Goal: Use online tool/utility: Use online tool/utility

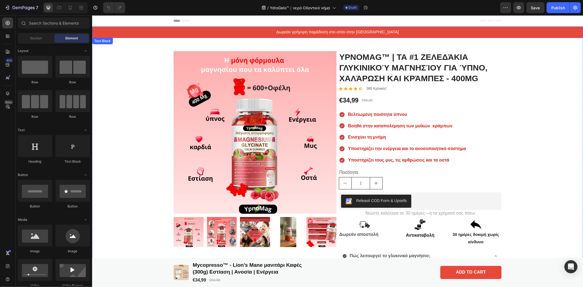
click at [129, 34] on div "Δωρεάν γρήγορη παράδοση στο σπίτι στην [GEOGRAPHIC_DATA]" at bounding box center [337, 31] width 491 height 11
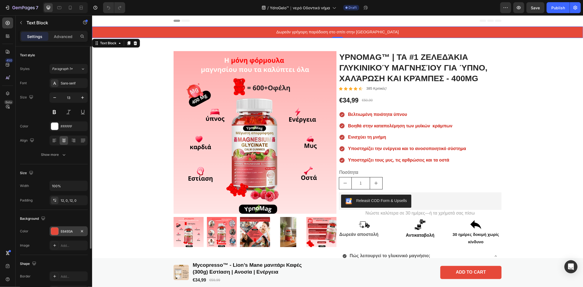
click at [55, 232] on div at bounding box center [54, 231] width 7 height 7
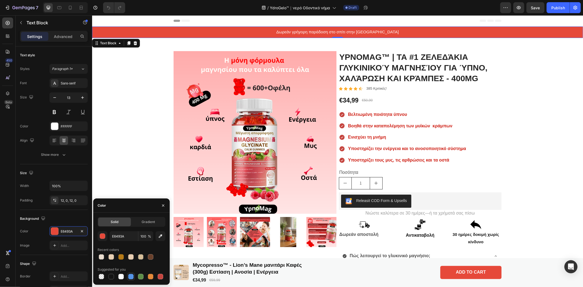
click at [129, 276] on div at bounding box center [130, 276] width 5 height 5
type input "5594E7"
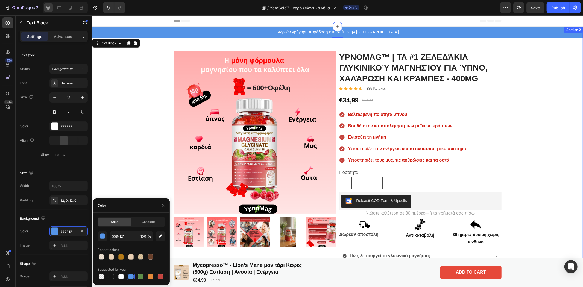
click at [145, 156] on div "Δωρεάν γρήγορη παράδοση στο σπίτι στην [GEOGRAPHIC_DATA] Text Block 0 Product I…" at bounding box center [337, 228] width 491 height 405
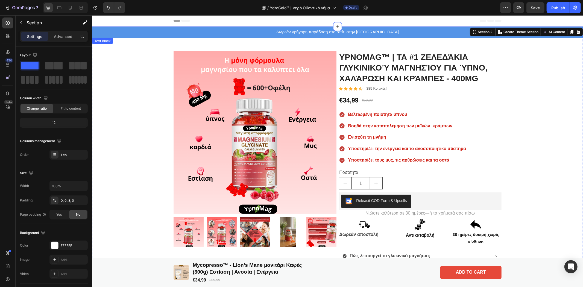
click at [174, 30] on p "Δωρεάν γρήγορη παράδοση στο σπίτι στην [GEOGRAPHIC_DATA]" at bounding box center [336, 31] width 489 height 5
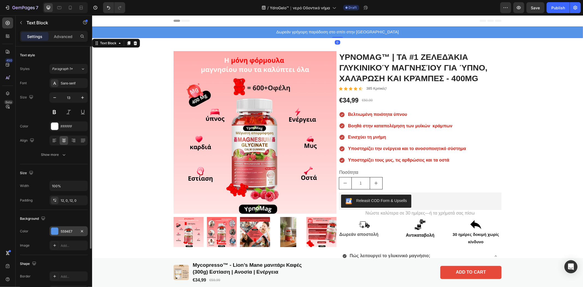
click at [56, 231] on div at bounding box center [54, 231] width 7 height 7
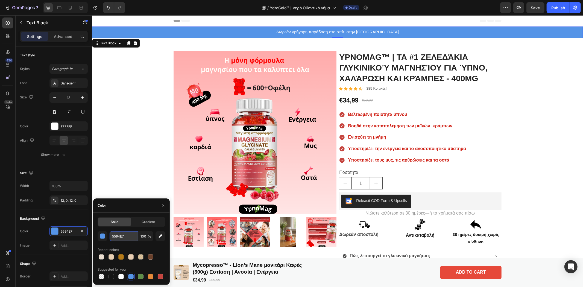
click at [124, 235] on input "5594E7" at bounding box center [124, 236] width 28 height 10
paste input "#62bfee"
type input "#62bfee"
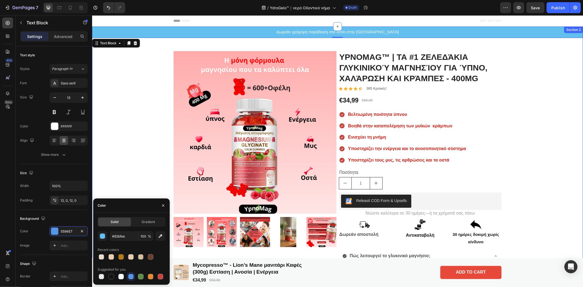
click at [134, 138] on div "Δωρεάν γρήγορη παράδοση στο σπίτι στην [GEOGRAPHIC_DATA] Text Block 0 Product I…" at bounding box center [337, 228] width 491 height 405
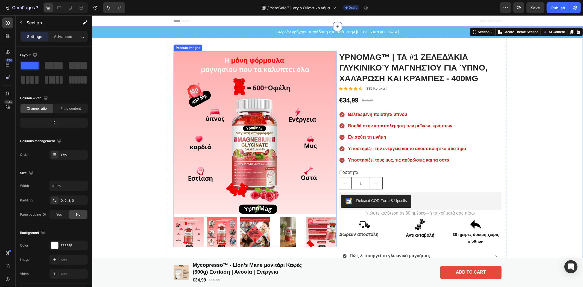
click at [239, 114] on img at bounding box center [254, 132] width 163 height 163
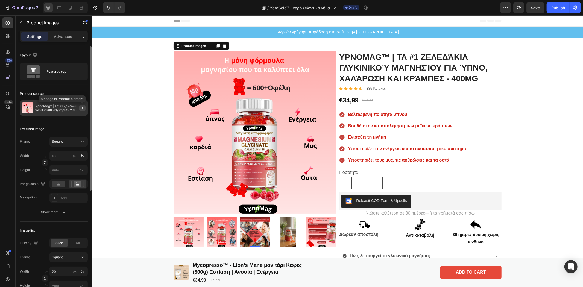
click at [81, 106] on icon "button" at bounding box center [82, 108] width 4 height 4
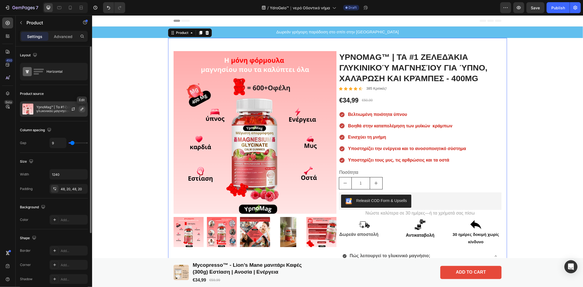
click at [81, 109] on icon "button" at bounding box center [82, 109] width 3 height 3
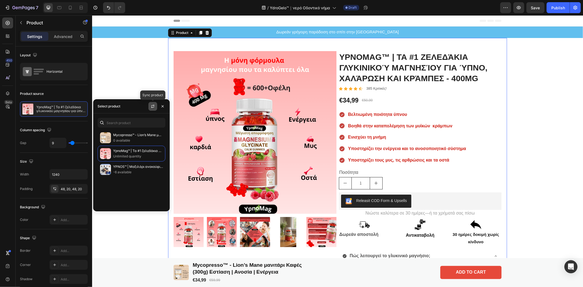
click at [154, 105] on icon "button" at bounding box center [152, 106] width 4 height 4
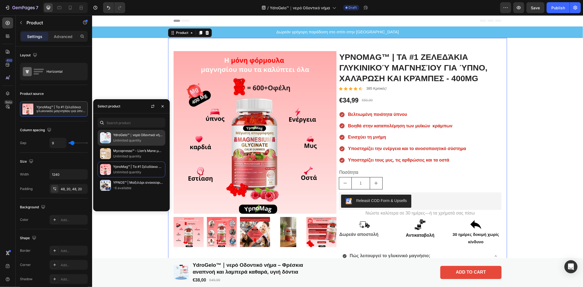
click at [134, 138] on p "Unlimited quantity" at bounding box center [138, 140] width 50 height 5
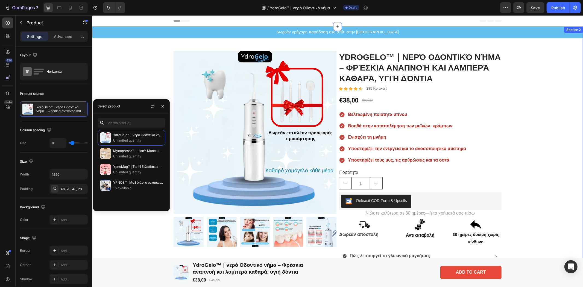
click at [552, 88] on div "Δωρεάν γρήγορη παράδοση στο σπίτι στην [GEOGRAPHIC_DATA] Text Block Product Ima…" at bounding box center [337, 228] width 491 height 405
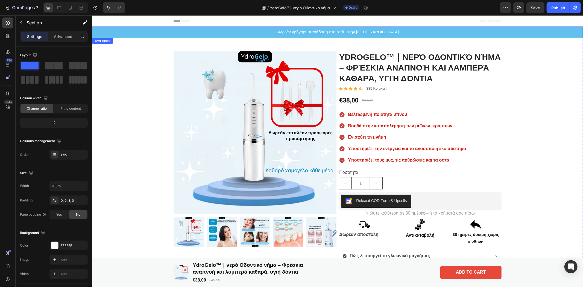
click at [264, 30] on p "Δωρεάν γρήγορη παράδοση στο σπίτι στην [GEOGRAPHIC_DATA]" at bounding box center [336, 31] width 489 height 5
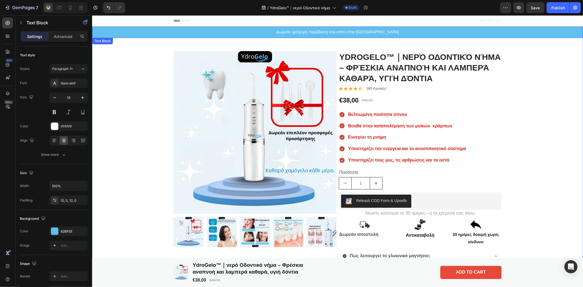
click at [264, 30] on p "Δωρεάν γρήγορη παράδοση στο σπίτι στην [GEOGRAPHIC_DATA]" at bounding box center [336, 31] width 489 height 5
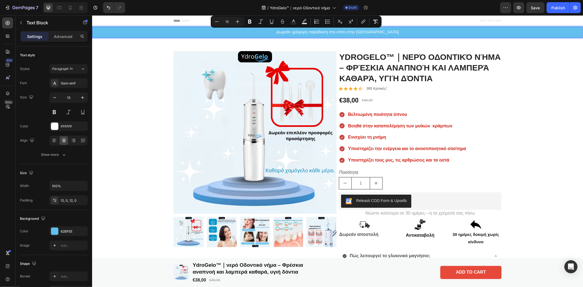
click at [393, 34] on div "Δωρεάν γρήγορη παράδοση στο σπίτι στην [GEOGRAPHIC_DATA]" at bounding box center [337, 31] width 491 height 11
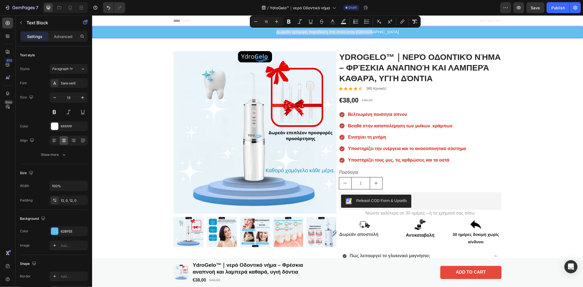
drag, startPoint x: 386, startPoint y: 29, endPoint x: 289, endPoint y: 31, distance: 97.5
click at [289, 31] on div "Δωρεάν γρήγορη παράδοση στο σπίτι στην [GEOGRAPHIC_DATA]" at bounding box center [337, 31] width 491 height 11
copy span "Δωρεάν γρήγορη παράδοση στο σπίτι στην [GEOGRAPHIC_DATA]"
click at [514, 79] on div "Δωρεάν γρήγορη παράδοση στο σπίτι στην [GEOGRAPHIC_DATA] Text Block 0 Product I…" at bounding box center [337, 228] width 491 height 405
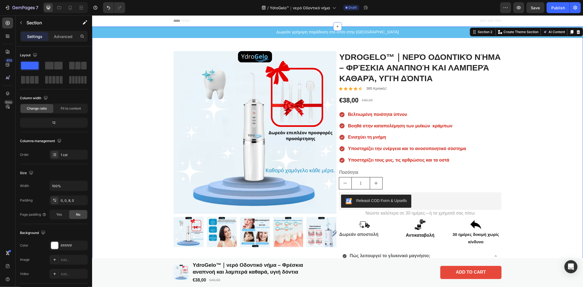
click at [534, 119] on div "Δωρεάν γρήγορη παράδοση στο σπίτι στην [GEOGRAPHIC_DATA] Text Block Product Ima…" at bounding box center [337, 228] width 491 height 405
click at [380, 145] on p "Υποστηρίζει την ενέργεια και το ανοσοποιητικό σύστημα" at bounding box center [407, 148] width 118 height 8
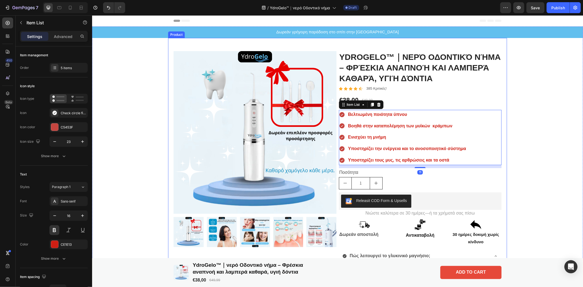
click at [335, 160] on div "Product Images YdroGelo™｜νερό Οδοντικό νήμα – Φρέσκια αναπνοή και λαμπερά καθαρ…" at bounding box center [337, 235] width 339 height 394
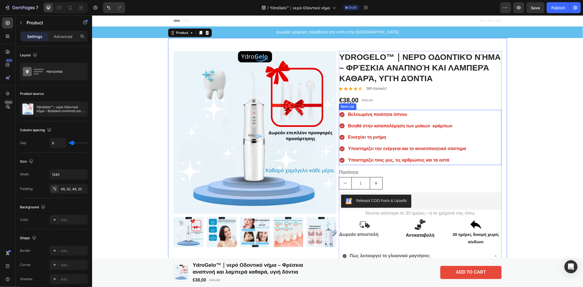
click at [338, 160] on icon at bounding box center [341, 160] width 6 height 6
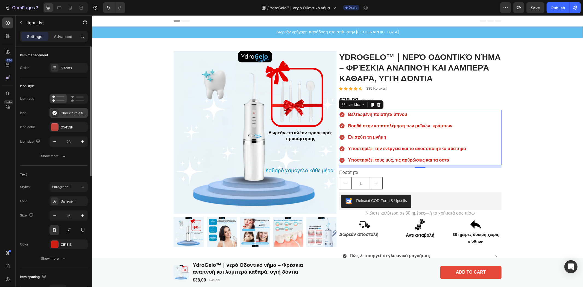
click at [53, 113] on icon at bounding box center [54, 113] width 4 height 4
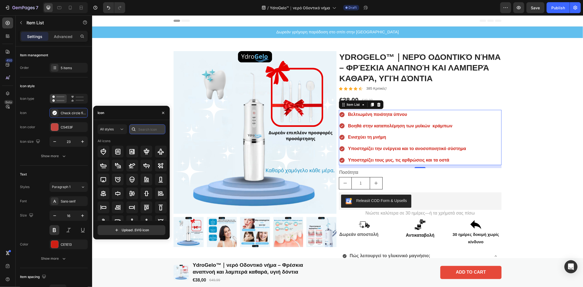
click at [142, 129] on input "text" at bounding box center [147, 129] width 36 height 10
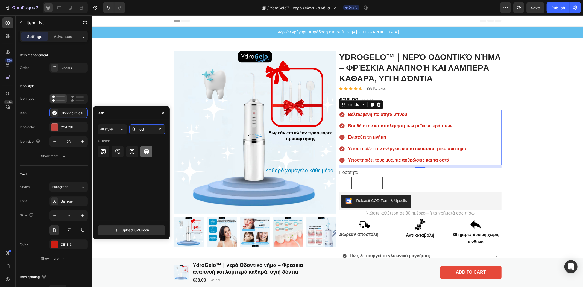
type input "teet"
click at [145, 153] on icon at bounding box center [146, 151] width 5 height 5
click at [56, 125] on div at bounding box center [54, 126] width 7 height 7
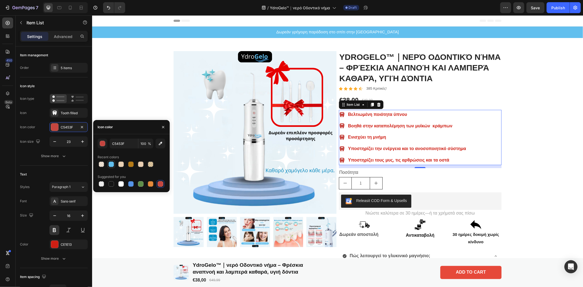
click at [111, 165] on div at bounding box center [110, 163] width 5 height 5
type input "62BFEE"
click at [537, 129] on div "Δωρεάν γρήγορη παράδοση στο σπίτι στην [GEOGRAPHIC_DATA] Text Block Product Ima…" at bounding box center [337, 228] width 491 height 405
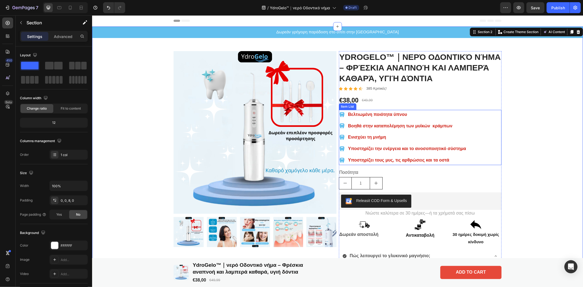
click at [481, 111] on div "Βελτιωμένη ποιότητα ύπνου Βοηθά στην καταπολέμηση των μυϊκών κράμπων Ενισχύει τ…" at bounding box center [419, 137] width 163 height 55
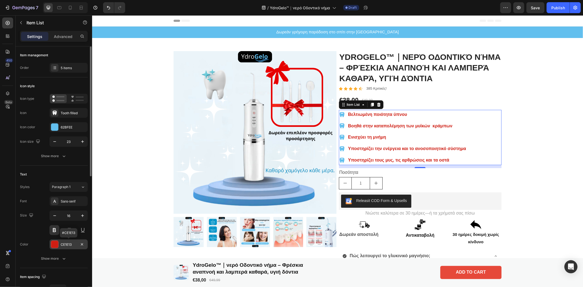
click at [54, 245] on div at bounding box center [54, 244] width 7 height 7
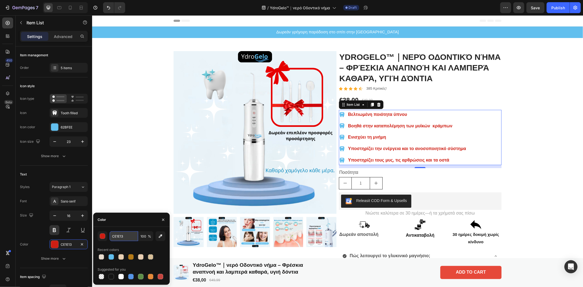
click at [128, 236] on input "CE1E13" at bounding box center [124, 236] width 28 height 10
drag, startPoint x: 128, startPoint y: 236, endPoint x: 103, endPoint y: 234, distance: 25.2
click at [103, 234] on div "CE1E13 100 %" at bounding box center [132, 236] width 68 height 10
drag, startPoint x: 127, startPoint y: 238, endPoint x: 110, endPoint y: 237, distance: 17.8
click at [110, 237] on input "CE1E13" at bounding box center [124, 236] width 28 height 10
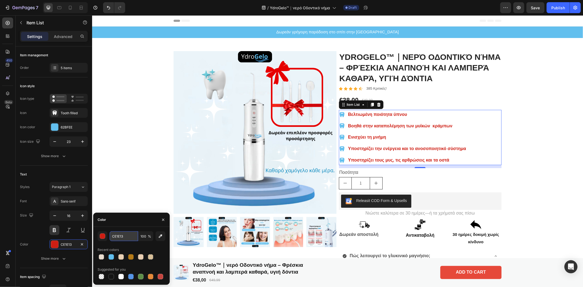
paste input "#0085bd"
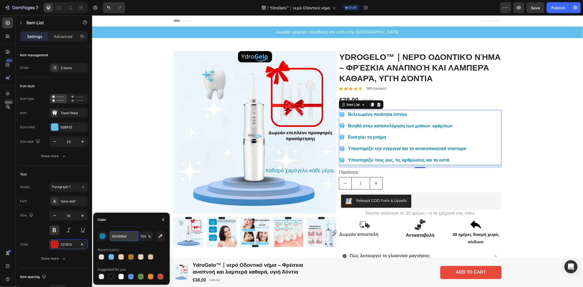
type input "0085BD"
click at [556, 136] on div "Δωρεάν γρήγορη παράδοση στο σπίτι στην [GEOGRAPHIC_DATA] Text Block Product Ima…" at bounding box center [337, 228] width 491 height 405
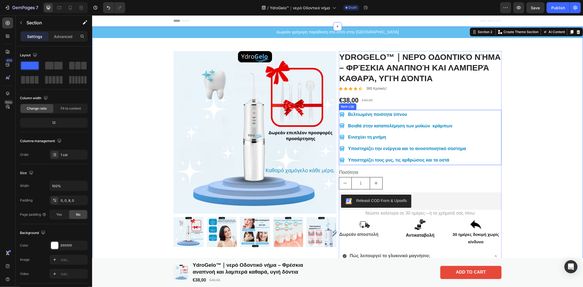
click at [340, 115] on icon at bounding box center [341, 114] width 5 height 5
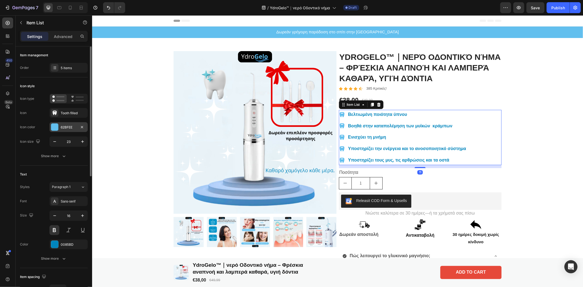
click at [55, 129] on div at bounding box center [54, 126] width 7 height 7
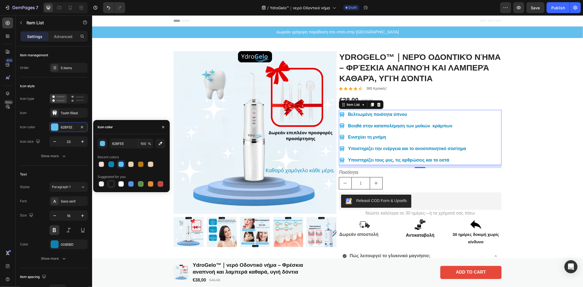
click at [110, 182] on div at bounding box center [110, 183] width 5 height 5
click at [100, 163] on div at bounding box center [101, 163] width 5 height 5
type input "E9D0B4"
type input "50"
click at [120, 184] on div at bounding box center [120, 183] width 5 height 5
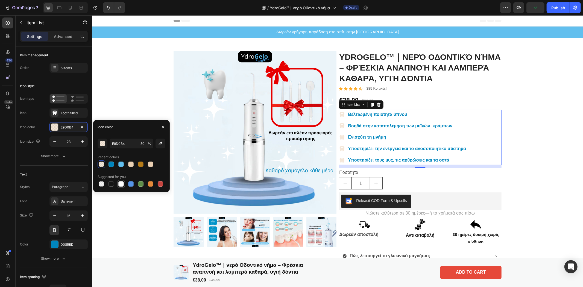
type input "FFFFFF"
type input "100"
click at [100, 163] on div at bounding box center [101, 163] width 5 height 5
type input "E9D0B4"
type input "50"
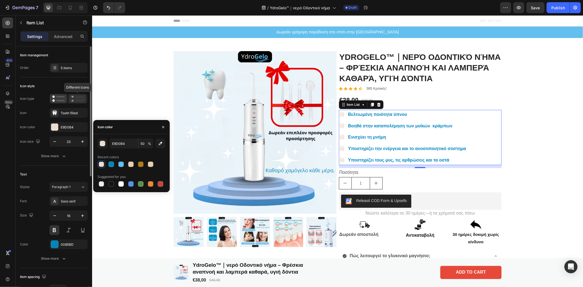
click at [75, 100] on icon at bounding box center [77, 98] width 13 height 7
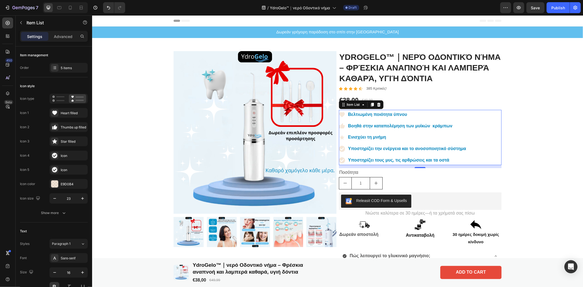
click at [377, 111] on p "Βελτιωμένη ποιότητα ύπνου" at bounding box center [407, 114] width 118 height 8
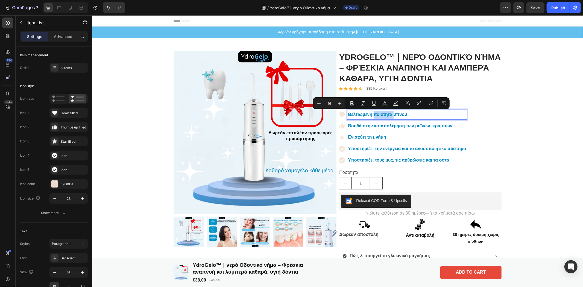
click at [397, 113] on p "Βελτιωμένη ποιότητα ύπνου" at bounding box center [407, 114] width 118 height 8
drag, startPoint x: 409, startPoint y: 111, endPoint x: 345, endPoint y: 114, distance: 63.7
click at [348, 114] on p "Βελτιωμένη ποιότητα ύπνου" at bounding box center [407, 114] width 118 height 8
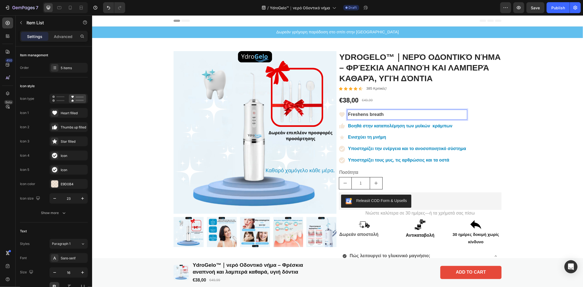
click at [339, 114] on icon at bounding box center [341, 114] width 5 height 5
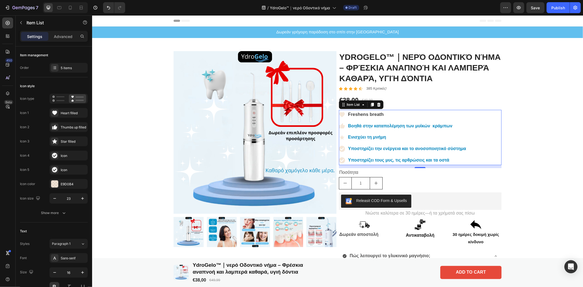
click at [339, 114] on icon at bounding box center [341, 114] width 5 height 5
click at [54, 111] on icon at bounding box center [54, 113] width 5 height 4
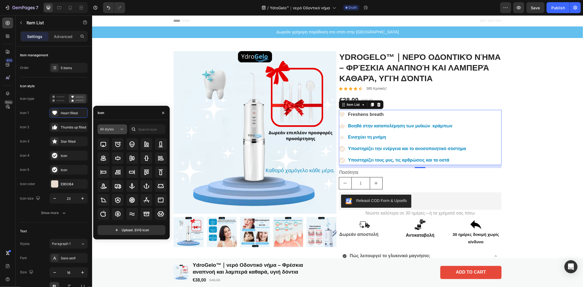
scroll to position [4, 0]
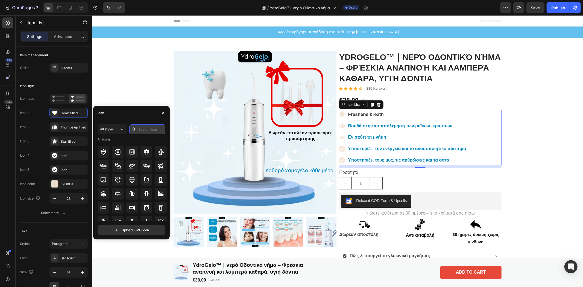
click at [148, 131] on input "text" at bounding box center [147, 129] width 36 height 10
type input "star"
click at [130, 194] on icon at bounding box center [132, 193] width 6 height 6
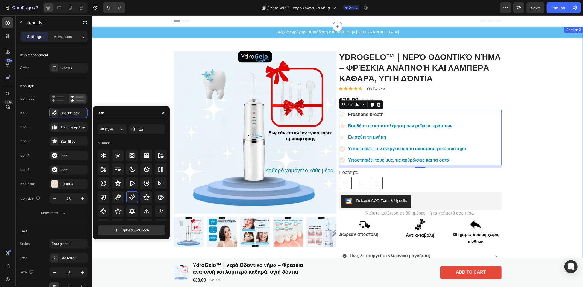
click at [134, 90] on div "Δωρεάν γρήγορη παράδοση στο σπίτι στην [GEOGRAPHIC_DATA] Text Block Product Ima…" at bounding box center [337, 228] width 491 height 405
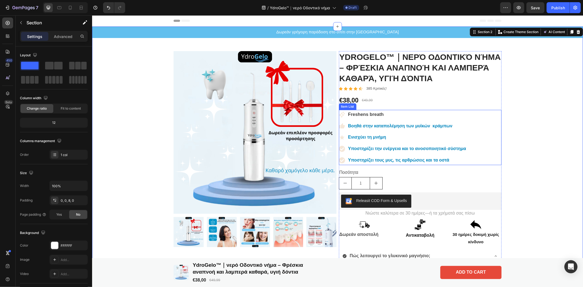
click at [386, 126] on p "Βοηθά στην καταπολέμηση των μυϊκών κράμπων" at bounding box center [407, 126] width 118 height 8
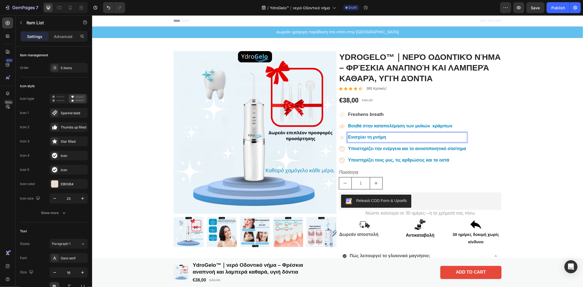
click at [378, 137] on p "Ενισχύει τη μνήμη" at bounding box center [407, 137] width 118 height 8
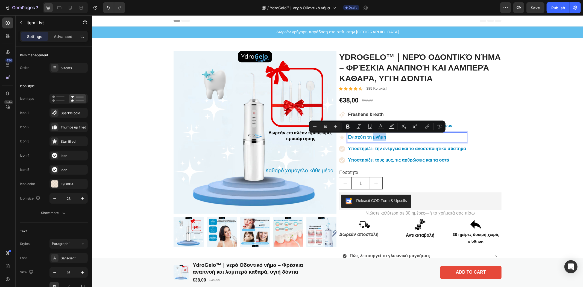
click at [388, 137] on p "Ενισχύει τη μνήμη" at bounding box center [407, 137] width 118 height 8
drag, startPoint x: 388, startPoint y: 137, endPoint x: 344, endPoint y: 138, distance: 44.0
click at [344, 138] on div "Ενισχύει τη μνήμη" at bounding box center [402, 137] width 128 height 10
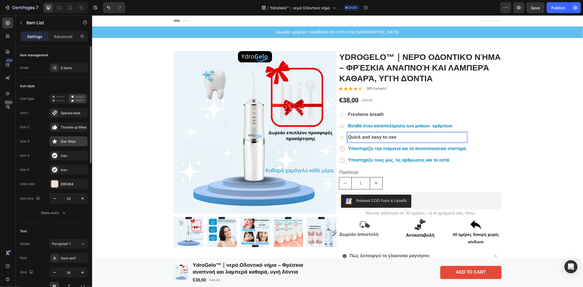
click at [54, 141] on icon at bounding box center [55, 142] width 4 height 4
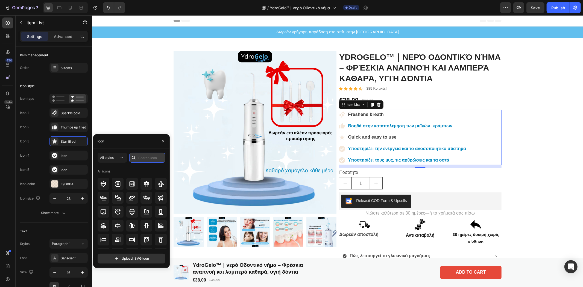
click at [145, 157] on input "text" at bounding box center [147, 158] width 36 height 10
type input "smile"
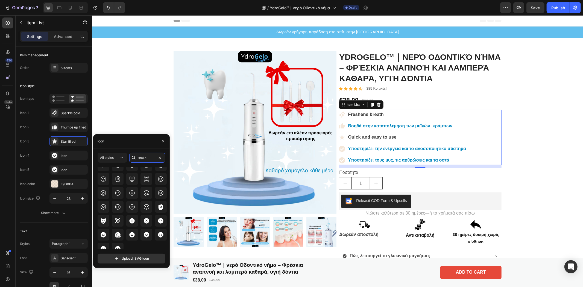
scroll to position [72, 0]
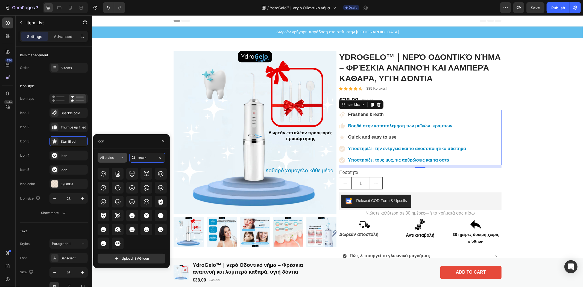
drag, startPoint x: 149, startPoint y: 159, endPoint x: 125, endPoint y: 159, distance: 23.5
click at [125, 159] on div "All styles smile" at bounding box center [132, 158] width 68 height 10
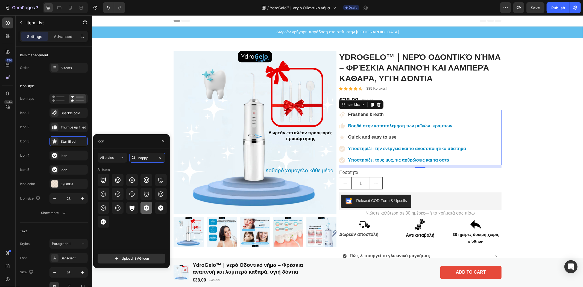
type input "happy"
click at [146, 208] on icon at bounding box center [146, 207] width 5 height 5
click at [55, 183] on div at bounding box center [54, 183] width 7 height 7
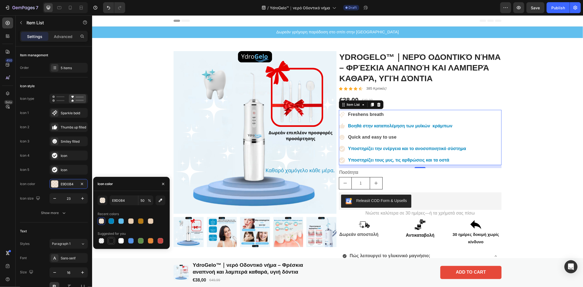
click at [112, 240] on div at bounding box center [110, 240] width 5 height 5
type input "151515"
type input "100"
click at [111, 222] on div at bounding box center [110, 220] width 5 height 5
click at [119, 223] on div at bounding box center [120, 220] width 5 height 5
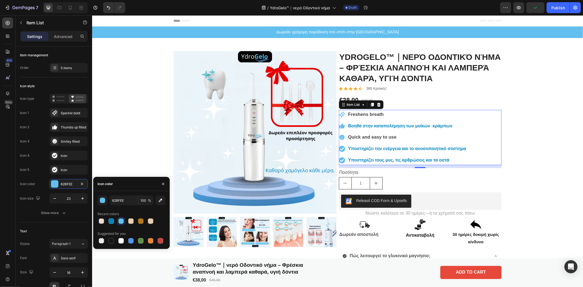
click at [116, 223] on div at bounding box center [132, 221] width 68 height 8
click at [108, 220] on div at bounding box center [110, 220] width 5 height 5
type input "0085BD"
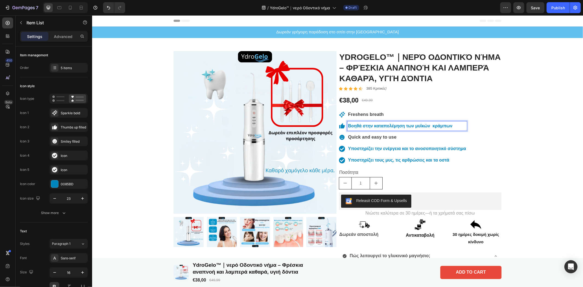
click at [379, 125] on p "Βοηθά στην καταπολέμηση των μυϊκών κράμπων" at bounding box center [407, 126] width 118 height 8
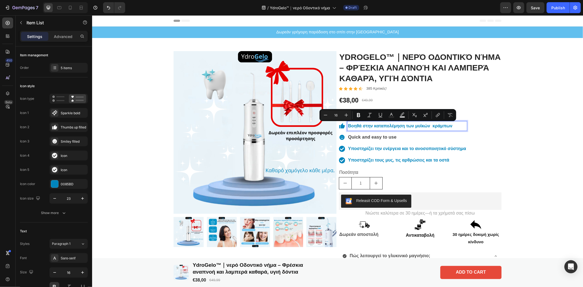
click at [452, 125] on p "Βοηθά στην καταπολέμηση των μυϊκών κράμπων" at bounding box center [407, 126] width 118 height 8
drag, startPoint x: 444, startPoint y: 125, endPoint x: 343, endPoint y: 128, distance: 101.1
click at [343, 128] on div "Βοηθά στην καταπολέμηση των μυϊκών κράμπων" at bounding box center [402, 126] width 128 height 10
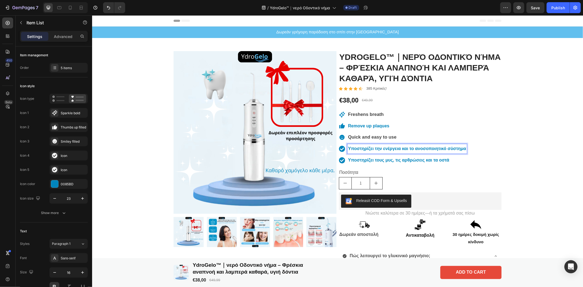
click at [381, 148] on p "Υποστηρίζει την ενέργεια και το ανοσοποιητικό σύστημα" at bounding box center [407, 148] width 118 height 8
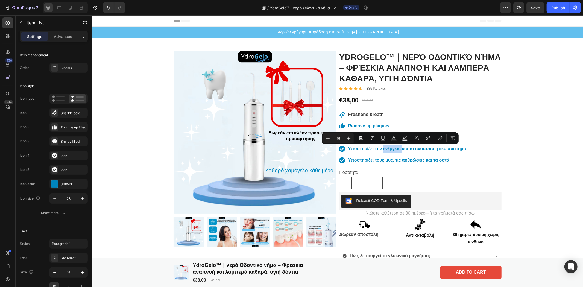
click at [465, 149] on div "Freshens breath Remove up plaques Quick and easy to use Υποστηρίζει την ενέργει…" at bounding box center [419, 137] width 163 height 55
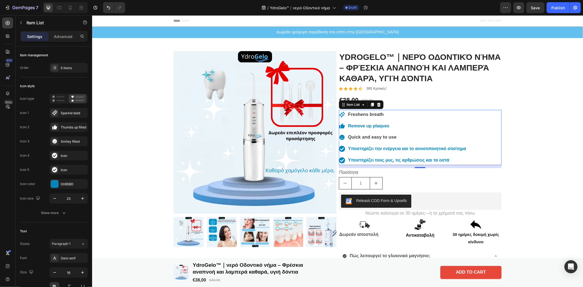
click at [444, 161] on p "Υποστηρίζει τους μυς, τις αρθρώσεις και τα οστά" at bounding box center [407, 160] width 118 height 8
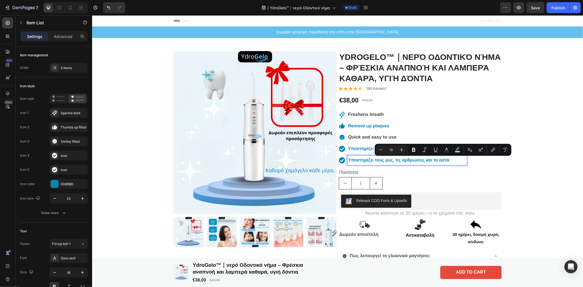
click at [447, 159] on p "Υποστηρίζει τους μυς, τις αρθρώσεις και τα οστά" at bounding box center [407, 160] width 118 height 8
drag, startPoint x: 448, startPoint y: 160, endPoint x: 345, endPoint y: 154, distance: 103.4
click at [345, 154] on div "Freshens breath Remove up plaques Quick and easy to use Υποστηρίζει την ενέργει…" at bounding box center [402, 137] width 128 height 55
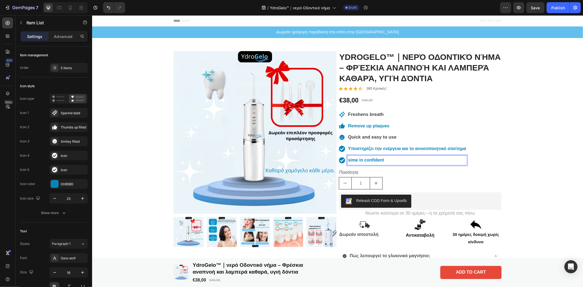
click at [375, 148] on p "Υποστηρίζει την ενέργεια και το ανοσοποιητικό σύστημα" at bounding box center [407, 148] width 118 height 8
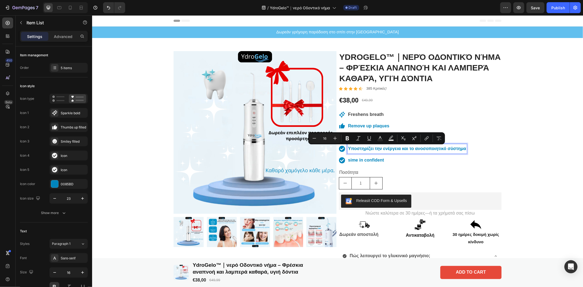
click at [461, 149] on p "Υποστηρίζει την ενέργεια και το ανοσοποιητικό σύστημα" at bounding box center [407, 148] width 118 height 8
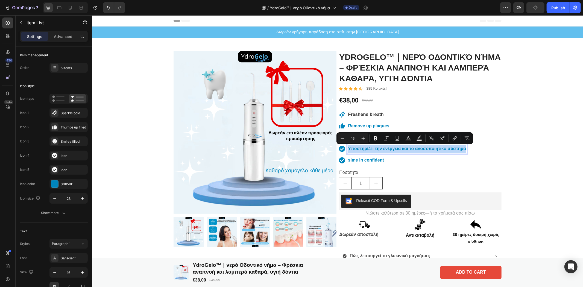
drag, startPoint x: 463, startPoint y: 148, endPoint x: 343, endPoint y: 149, distance: 119.9
click at [343, 149] on div "Υποστηρίζει την ενέργεια και το ανοσοποιητικό σύστημα" at bounding box center [402, 149] width 128 height 10
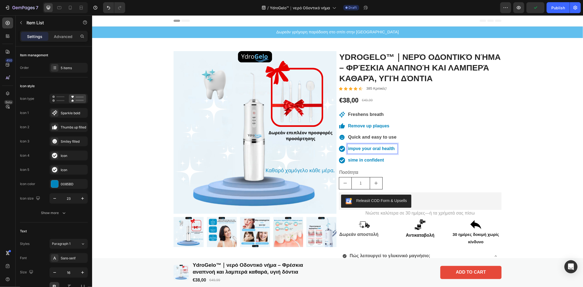
click at [349, 149] on p "impve your oral health" at bounding box center [372, 148] width 48 height 8
click at [353, 146] on p "impve your oral health" at bounding box center [372, 148] width 48 height 8
click at [463, 132] on div "Freshens breath Remove up plaques Quick and easy to use improve your oral healt…" at bounding box center [419, 137] width 163 height 55
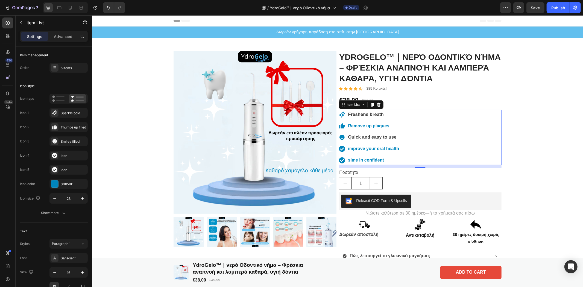
click at [412, 123] on div "Freshens breath Remove up plaques Quick and easy to use improve your oral healt…" at bounding box center [419, 137] width 163 height 55
click at [67, 69] on div "5 items" at bounding box center [74, 68] width 26 height 5
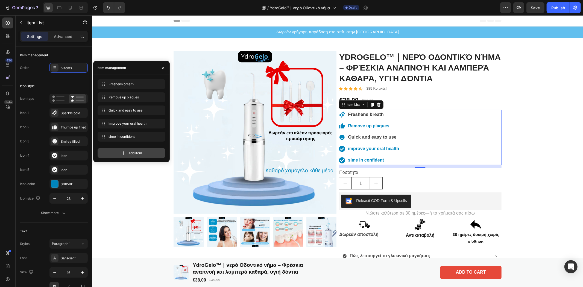
click at [117, 152] on div "Add item" at bounding box center [132, 153] width 68 height 10
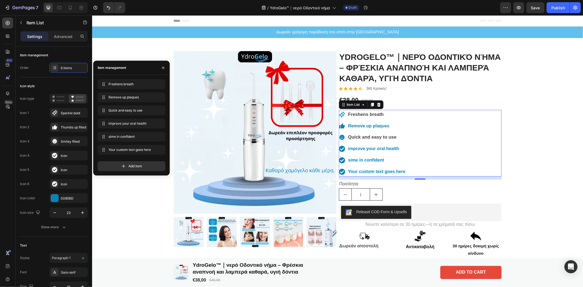
click at [400, 172] on div "Your custom text goes here" at bounding box center [376, 172] width 59 height 10
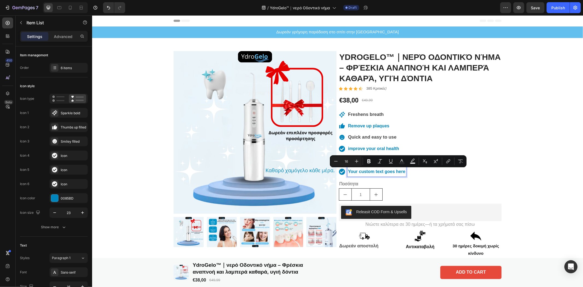
click at [400, 172] on p "Your custom text goes here" at bounding box center [376, 171] width 57 height 8
drag, startPoint x: 402, startPoint y: 171, endPoint x: 336, endPoint y: 170, distance: 65.8
click at [338, 170] on div "Your custom text goes here" at bounding box center [371, 172] width 67 height 10
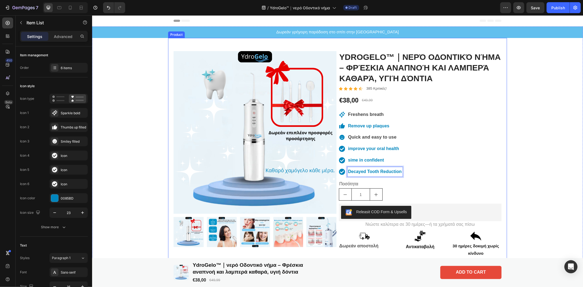
click at [502, 153] on div "Product Images YdroGelo™｜νερό Οδοντικό νήμα – Φρέσκια αναπνοή και λαμπερά καθαρ…" at bounding box center [337, 240] width 339 height 405
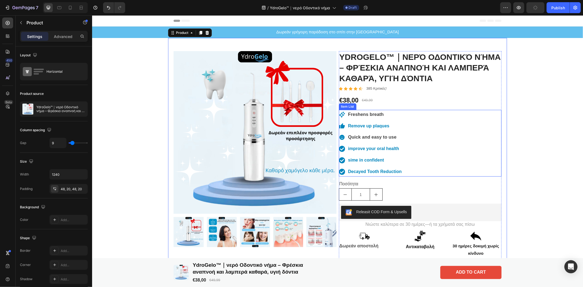
click at [421, 148] on div "Freshens breath Remove up plaques Quick and easy to use improve your oral healt…" at bounding box center [419, 143] width 163 height 67
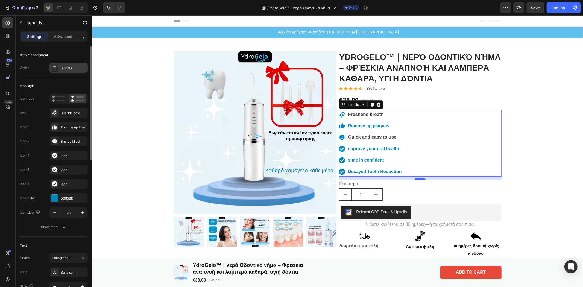
click at [69, 66] on div "6 items" at bounding box center [74, 68] width 26 height 5
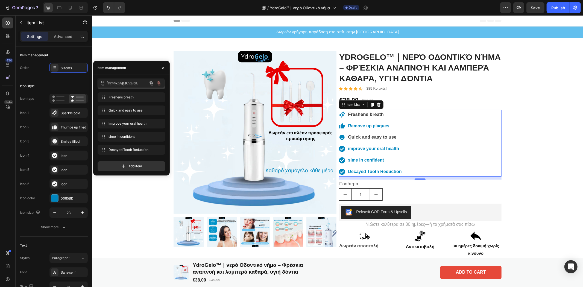
drag, startPoint x: 131, startPoint y: 96, endPoint x: 131, endPoint y: 81, distance: 14.8
drag, startPoint x: 120, startPoint y: 109, endPoint x: 124, endPoint y: 82, distance: 27.5
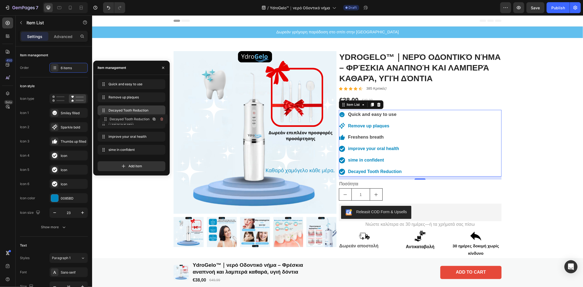
drag, startPoint x: 122, startPoint y: 148, endPoint x: 125, endPoint y: 117, distance: 30.7
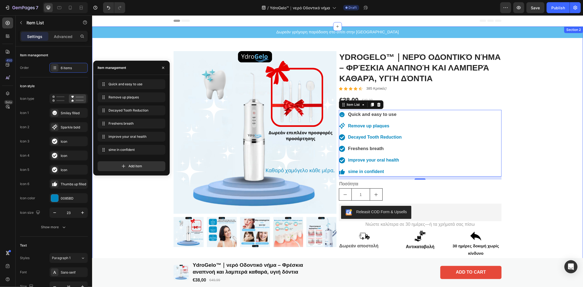
click at [119, 193] on div "Δωρεάν γρήγορη παράδοση στο σπίτι στην [GEOGRAPHIC_DATA] Text Block Product Ima…" at bounding box center [337, 234] width 491 height 417
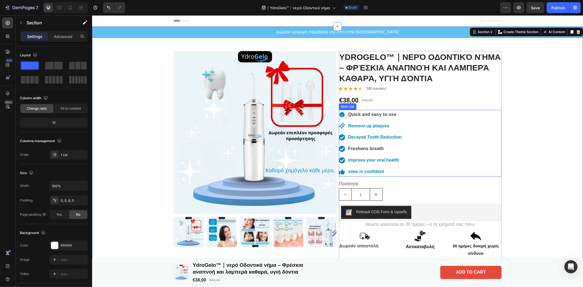
click at [454, 147] on div "Quick and easy to use Remove up plaques Decayed Tooth Reduction Freshens breath…" at bounding box center [419, 143] width 163 height 67
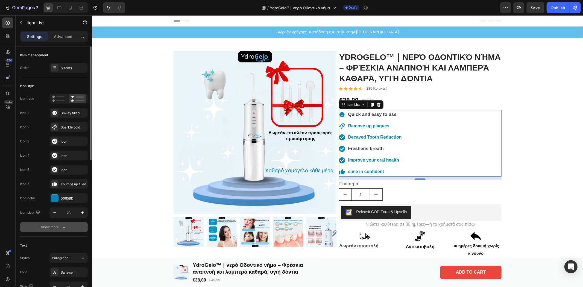
click at [64, 226] on icon "button" at bounding box center [63, 226] width 5 height 5
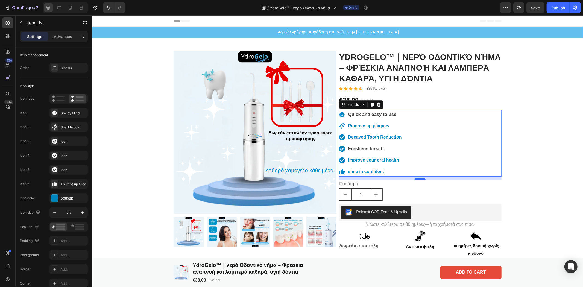
click at [452, 132] on div "Quick and easy to use Remove up plaques Decayed Tooth Reduction Freshens breath…" at bounding box center [419, 143] width 163 height 67
click at [54, 128] on icon at bounding box center [54, 126] width 5 height 5
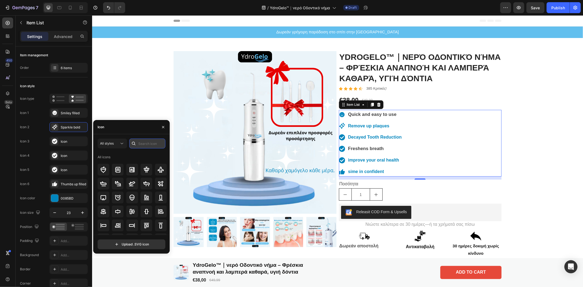
click at [141, 144] on input "text" at bounding box center [147, 143] width 36 height 10
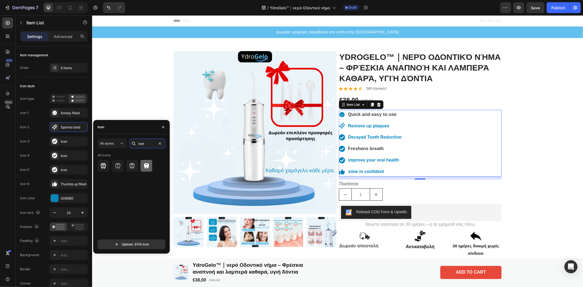
type input "teet"
click at [147, 166] on icon at bounding box center [146, 165] width 5 height 5
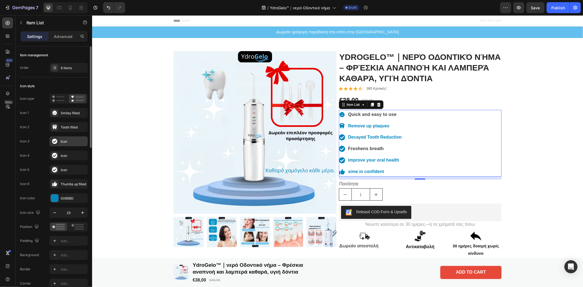
click at [56, 140] on icon at bounding box center [54, 140] width 5 height 5
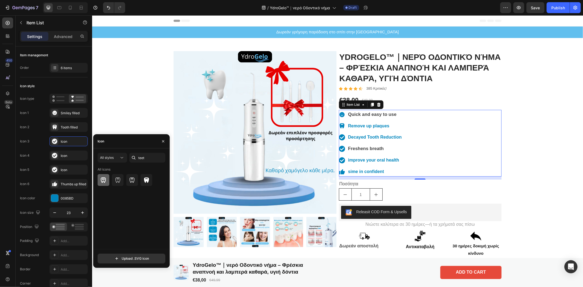
click at [103, 181] on icon at bounding box center [103, 179] width 5 height 5
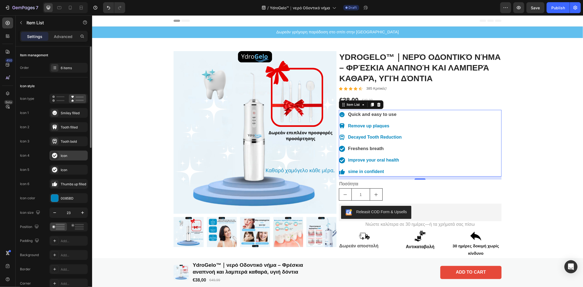
click at [53, 153] on icon at bounding box center [54, 155] width 5 height 5
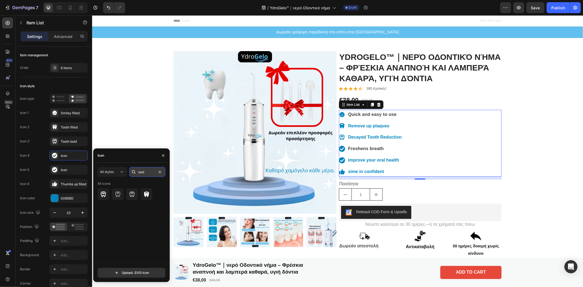
click at [146, 173] on input "teet" at bounding box center [147, 172] width 36 height 10
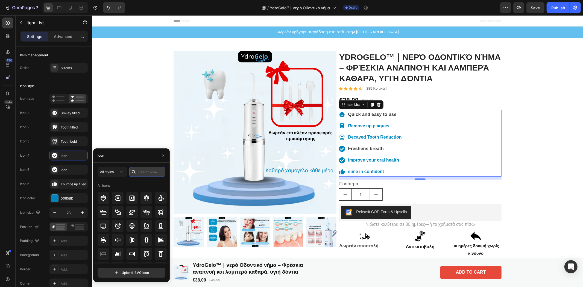
type input "e"
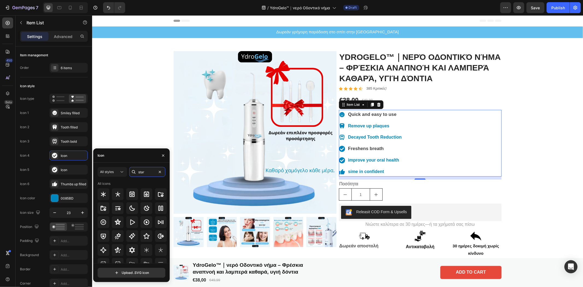
scroll to position [117, 0]
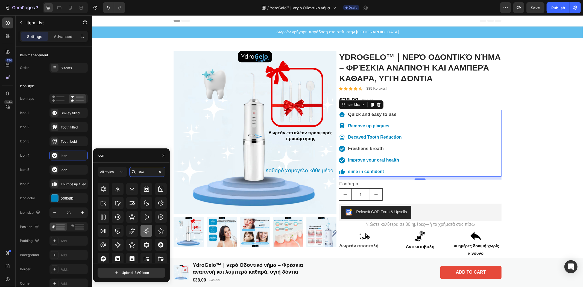
type input "star"
click at [144, 229] on icon at bounding box center [146, 231] width 7 height 7
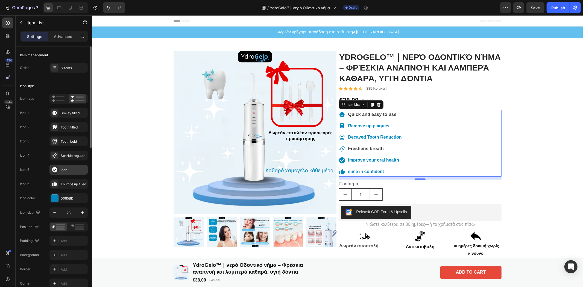
click at [55, 169] on icon at bounding box center [54, 169] width 5 height 5
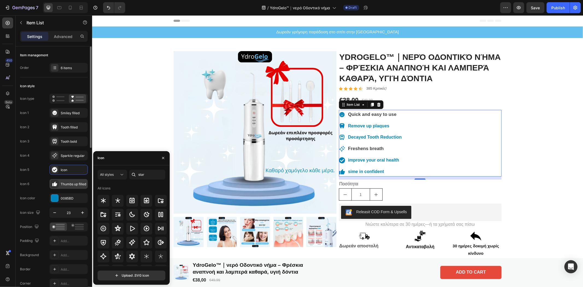
click at [54, 183] on icon at bounding box center [56, 184] width 4 height 4
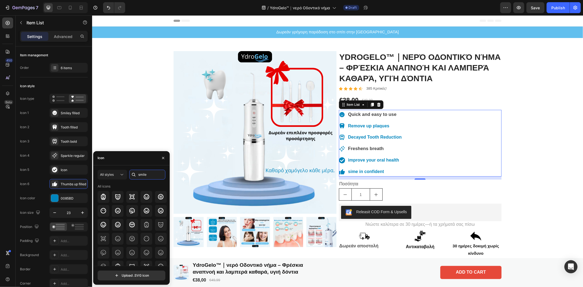
type input "smile"
drag, startPoint x: 169, startPoint y: 214, endPoint x: 168, endPoint y: 228, distance: 14.0
click at [168, 228] on div "All styles smile All icons Upload .SVG icon" at bounding box center [131, 225] width 76 height 111
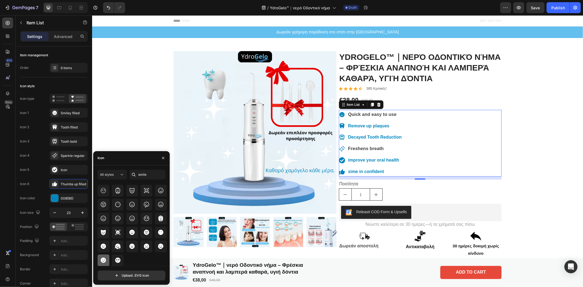
click at [104, 261] on icon at bounding box center [103, 260] width 7 height 7
click at [566, 150] on div "Δωρεάν γρήγορη παράδοση στο σπίτι στην [GEOGRAPHIC_DATA] Text Block Product Ima…" at bounding box center [337, 234] width 491 height 417
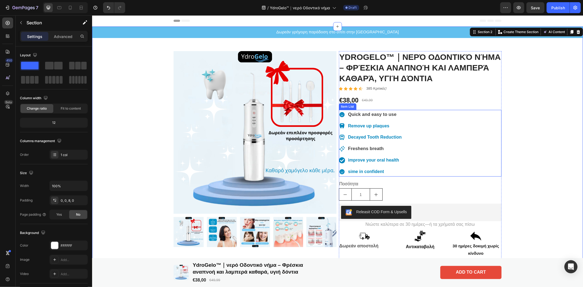
click at [436, 159] on div "Quick and easy to use Remove up plaques Decayed Tooth Reduction Freshens breath…" at bounding box center [419, 143] width 163 height 67
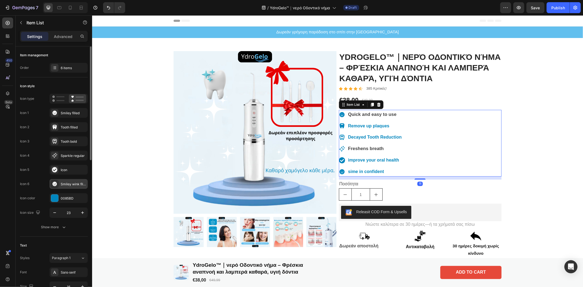
scroll to position [121, 0]
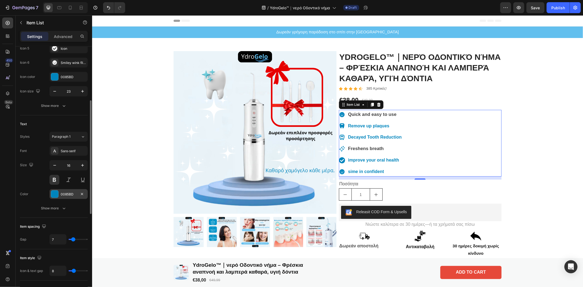
click at [52, 196] on div at bounding box center [54, 193] width 7 height 7
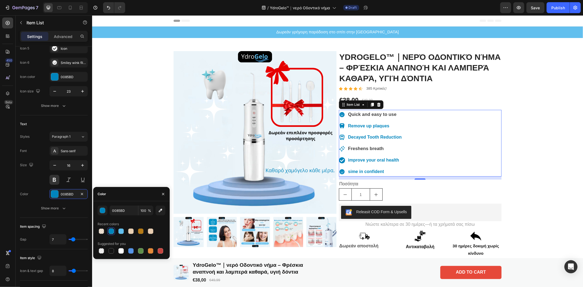
click at [110, 230] on div at bounding box center [110, 230] width 5 height 5
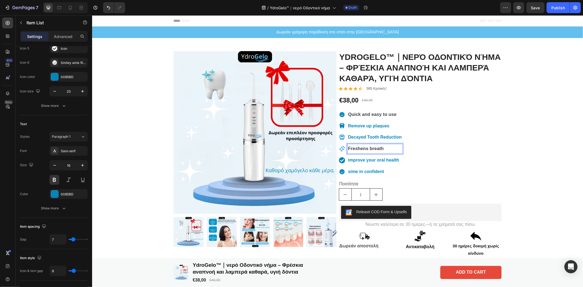
click at [381, 148] on span "Freshens breath" at bounding box center [366, 148] width 36 height 5
click at [381, 162] on p "improve your oral health" at bounding box center [375, 160] width 54 height 8
click at [384, 151] on p "Freshens breath" at bounding box center [375, 148] width 54 height 8
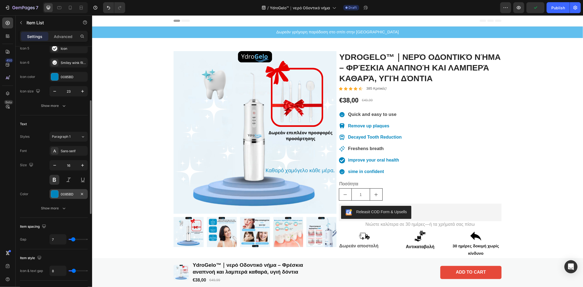
click at [54, 191] on div at bounding box center [54, 193] width 7 height 7
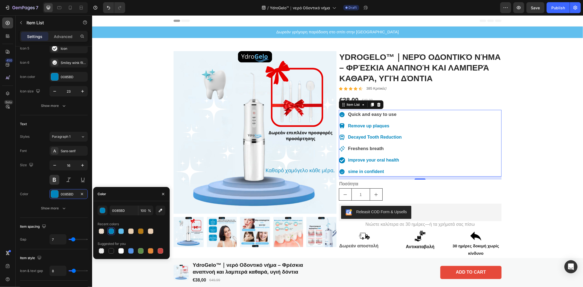
click at [463, 135] on div "Quick and easy to use Remove up plaques Decayed Tooth Reduction Freshens breath…" at bounding box center [419, 143] width 163 height 67
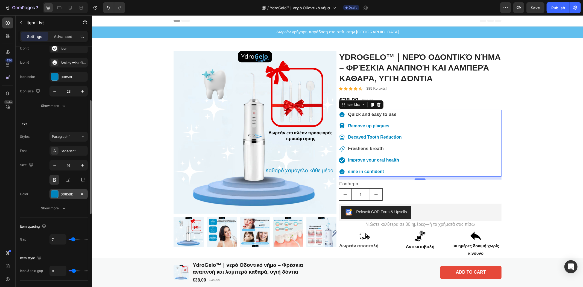
click at [55, 197] on div at bounding box center [54, 193] width 7 height 7
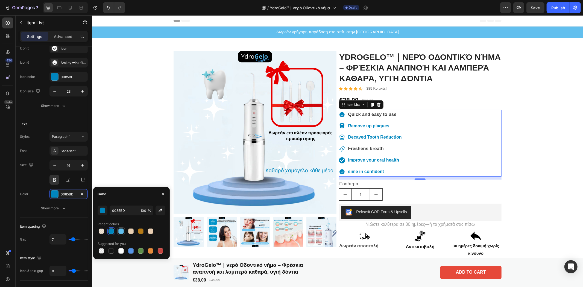
click at [121, 232] on div at bounding box center [120, 230] width 5 height 5
click at [108, 232] on div at bounding box center [110, 230] width 5 height 5
type input "0085BD"
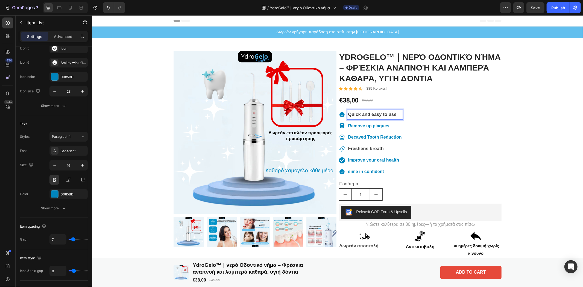
click at [396, 114] on p "Quick and easy to use" at bounding box center [375, 114] width 54 height 8
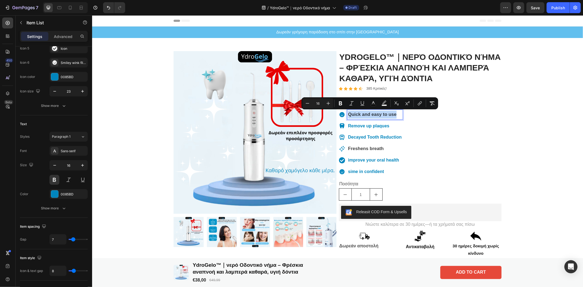
drag, startPoint x: 396, startPoint y: 114, endPoint x: 338, endPoint y: 113, distance: 57.4
click at [338, 113] on div "Quick and easy to use" at bounding box center [370, 115] width 64 height 10
copy span "Quick and easy to use"
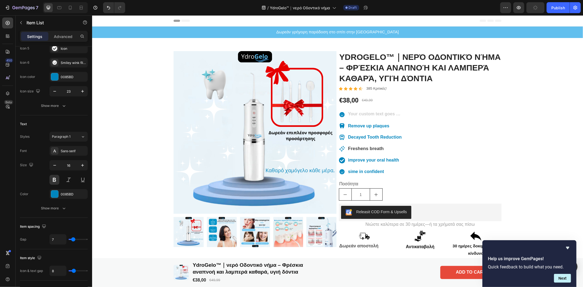
click at [351, 115] on div "Rich Text Editor. Editing area: main" at bounding box center [374, 115] width 55 height 10
click at [435, 125] on div "Quick and easy to use Remove up plaques Decayed Tooth Reduction Freshens breath…" at bounding box center [419, 143] width 163 height 67
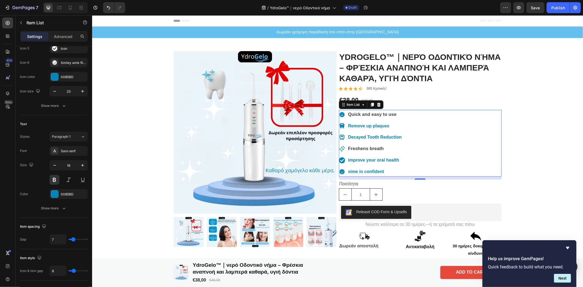
click at [389, 118] on p "Quick and easy to use" at bounding box center [375, 114] width 54 height 8
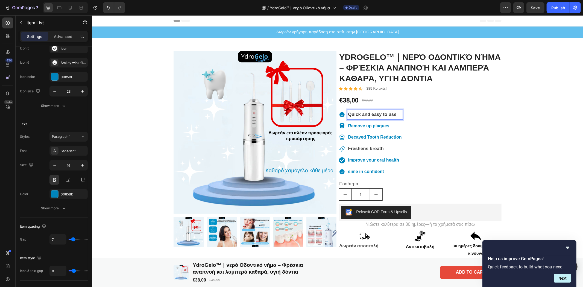
click at [389, 115] on span "Quick and easy to use" at bounding box center [372, 113] width 48 height 5
click at [394, 113] on p "Quick and easy to use" at bounding box center [375, 114] width 54 height 8
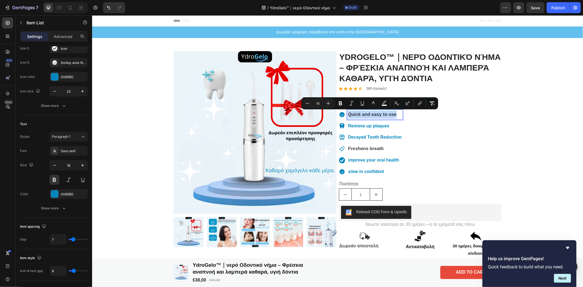
drag, startPoint x: 395, startPoint y: 113, endPoint x: 345, endPoint y: 111, distance: 50.6
click at [347, 111] on div "Quick and easy to use" at bounding box center [374, 115] width 55 height 10
copy span "Quick and easy to use"
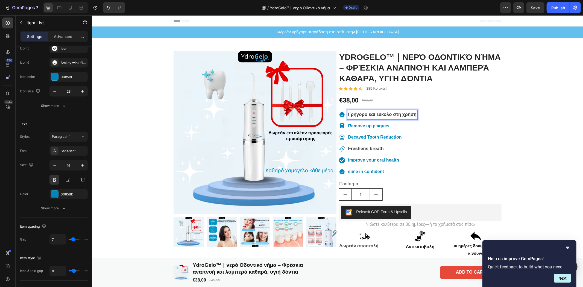
click at [447, 119] on div "Γρήγορο και εύκολο στη χρήση Remove up plaques Decayed Tooth Reduction Freshens…" at bounding box center [419, 143] width 163 height 67
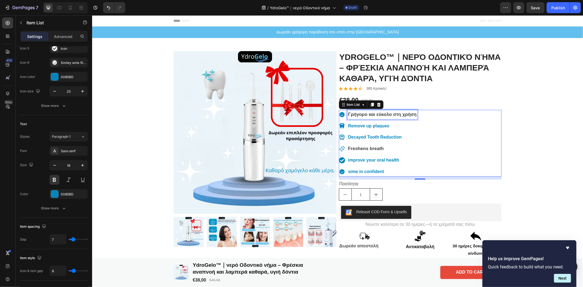
click at [409, 115] on span "Γρήγορο και εύκολο στη χρήση" at bounding box center [382, 113] width 69 height 5
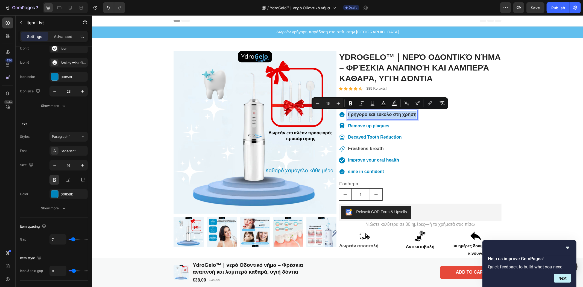
drag, startPoint x: 414, startPoint y: 117, endPoint x: 343, endPoint y: 113, distance: 71.1
click at [343, 113] on div "Γρήγορο και εύκολο στη χρήση" at bounding box center [377, 115] width 79 height 10
click at [348, 104] on icon "Editor contextual toolbar" at bounding box center [350, 103] width 5 height 5
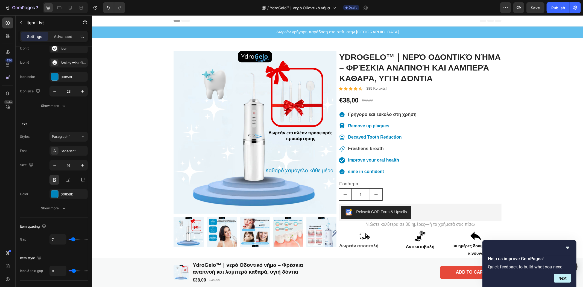
click at [355, 111] on strong "Γρήγορο και εύκολο στη χρήση" at bounding box center [382, 113] width 69 height 5
drag, startPoint x: 346, startPoint y: 113, endPoint x: 413, endPoint y: 116, distance: 67.2
click at [397, 113] on strong "Γρήγορο και εύκολο στη χρήση" at bounding box center [382, 113] width 69 height 5
drag, startPoint x: 413, startPoint y: 113, endPoint x: 345, endPoint y: 114, distance: 67.7
click at [348, 114] on strong "Γρήγορο και εύκολο στη χρήση" at bounding box center [382, 113] width 69 height 5
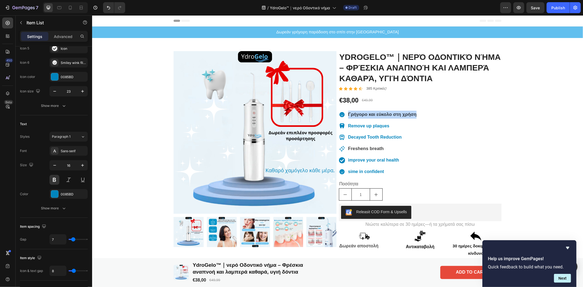
click at [371, 114] on strong "Γρήγορο και εύκολο στη χρήση" at bounding box center [382, 113] width 69 height 5
drag, startPoint x: 377, startPoint y: 113, endPoint x: 387, endPoint y: 113, distance: 9.8
click at [378, 113] on strong "Γρήγορο και εύκολο στη χρήση" at bounding box center [382, 113] width 69 height 5
drag, startPoint x: 412, startPoint y: 113, endPoint x: 343, endPoint y: 112, distance: 68.6
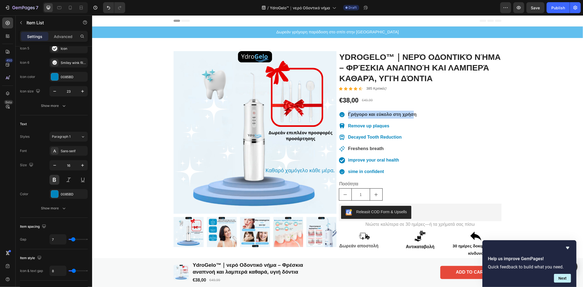
click at [343, 112] on div "Γρήγορο και εύκολο στη χρήση" at bounding box center [377, 115] width 79 height 10
click at [413, 113] on strong "Γρήγορο και εύκολο στη χρήση" at bounding box center [382, 113] width 69 height 5
drag, startPoint x: 413, startPoint y: 113, endPoint x: 344, endPoint y: 114, distance: 68.8
click at [347, 114] on div "Γρήγορο και εύκολο στη χρήση" at bounding box center [382, 115] width 70 height 10
click at [449, 128] on div "Remove up plaques Decayed Tooth Reduction Freshens breath improve your oral hea…" at bounding box center [419, 143] width 163 height 67
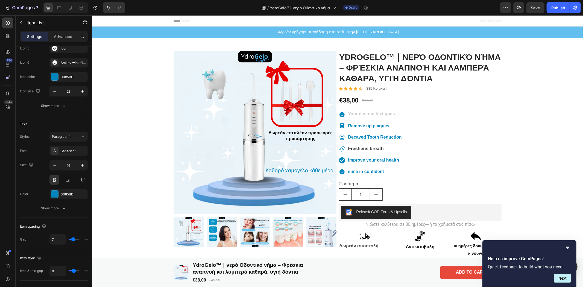
click at [369, 114] on div "Rich Text Editor. Editing area: main" at bounding box center [374, 115] width 55 height 10
click at [539, 124] on div "Δωρεάν γρήγορη παράδοση στο σπίτι στην [GEOGRAPHIC_DATA] Text Block Product Ima…" at bounding box center [337, 234] width 491 height 417
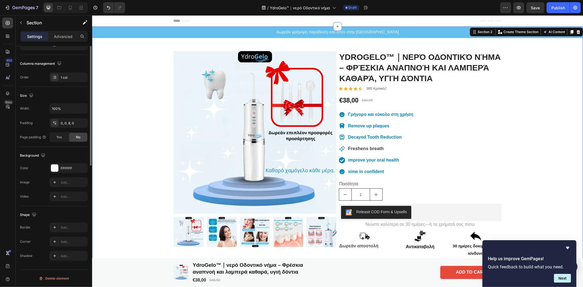
scroll to position [0, 0]
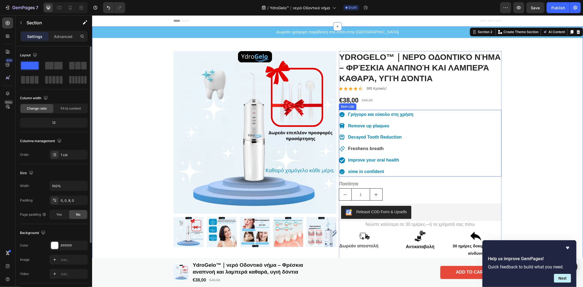
click at [390, 127] on p "Remove up plaques" at bounding box center [380, 126] width 65 height 8
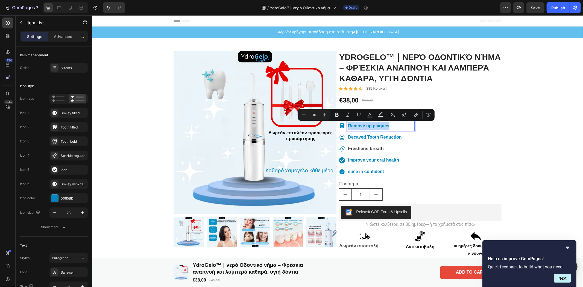
drag, startPoint x: 392, startPoint y: 125, endPoint x: 342, endPoint y: 127, distance: 49.5
click at [342, 127] on div "Remove up plaques" at bounding box center [375, 126] width 75 height 10
copy p "Remove up plaques"
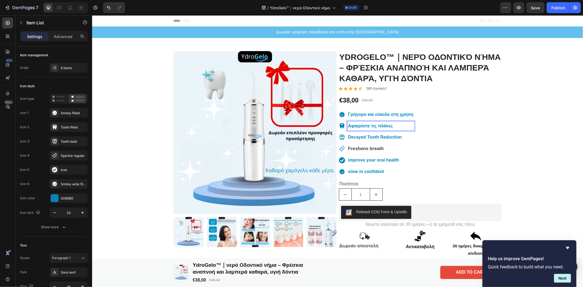
click at [397, 136] on p "Decayed Tooth Reduction" at bounding box center [380, 137] width 65 height 8
click at [400, 137] on p "Decayed Tooth Reduction" at bounding box center [380, 137] width 65 height 8
drag, startPoint x: 408, startPoint y: 137, endPoint x: 339, endPoint y: 138, distance: 68.3
click at [339, 138] on div "Decayed Tooth Reduction" at bounding box center [375, 137] width 75 height 10
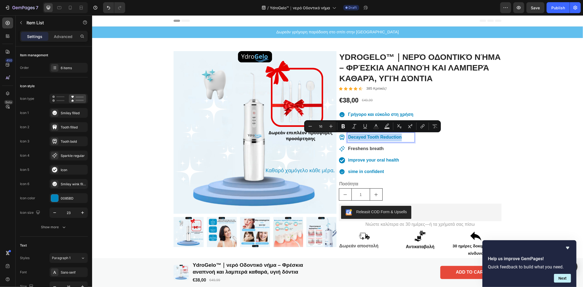
copy p "Decayed Tooth Reduction"
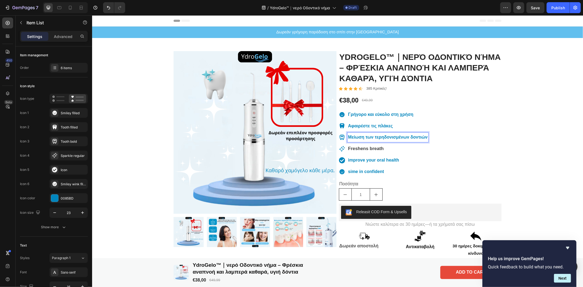
click at [384, 146] on p "Freshens breath" at bounding box center [387, 148] width 79 height 8
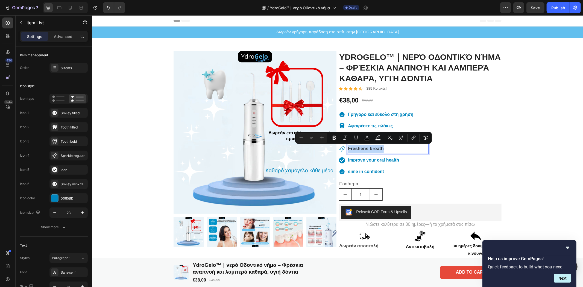
drag, startPoint x: 384, startPoint y: 147, endPoint x: 340, endPoint y: 147, distance: 44.2
click at [340, 147] on div "Freshens breath" at bounding box center [383, 149] width 90 height 10
copy span "Freshens breath"
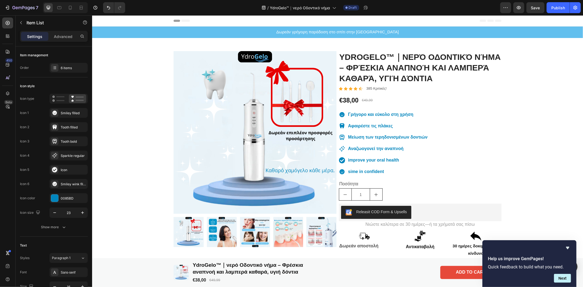
click at [385, 162] on p "improve your oral health" at bounding box center [387, 160] width 79 height 8
click at [406, 160] on p "improve your oral health" at bounding box center [387, 160] width 79 height 8
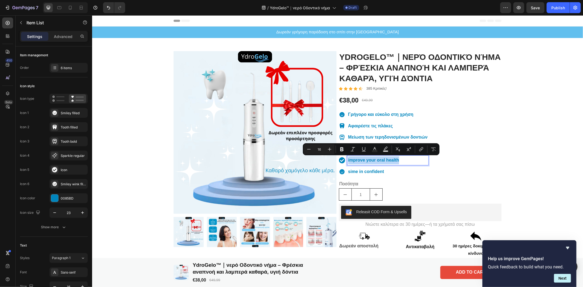
drag, startPoint x: 405, startPoint y: 160, endPoint x: 341, endPoint y: 161, distance: 64.2
click at [341, 161] on div "improve your oral health" at bounding box center [383, 160] width 90 height 10
copy p "improve your oral health"
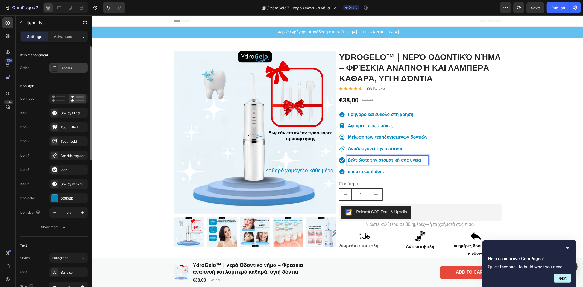
click at [58, 66] on div "6 items" at bounding box center [68, 68] width 38 height 10
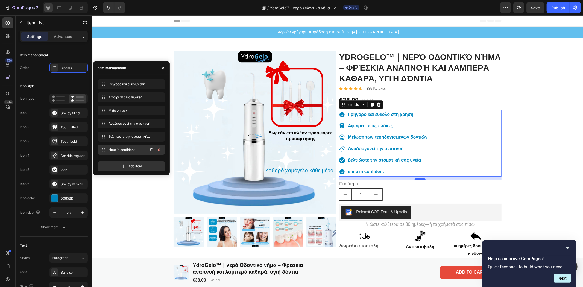
click at [160, 151] on icon "button" at bounding box center [159, 149] width 3 height 3
click at [154, 149] on div "Delete" at bounding box center [155, 149] width 10 height 5
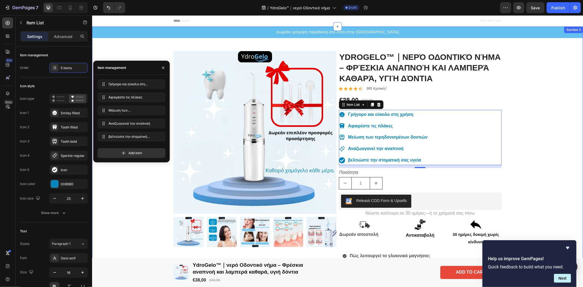
click at [153, 194] on div "Δωρεάν γρήγορη παράδοση στο σπίτι στην [GEOGRAPHIC_DATA] Text Block Product Ima…" at bounding box center [337, 228] width 491 height 405
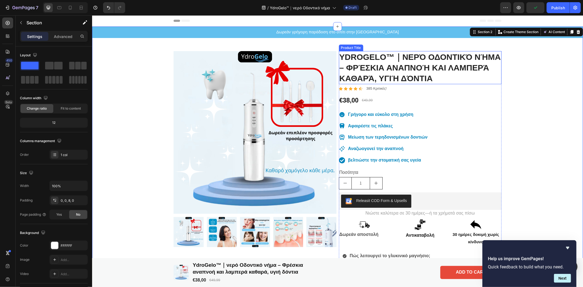
click at [373, 58] on h1 "YdroGelo™｜νερό Οδοντικό νήμα – Φρέσκια αναπνοή και λαμπερά καθαρά, υγιή δόντια" at bounding box center [419, 67] width 163 height 33
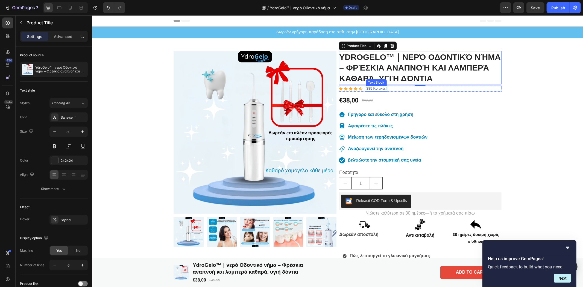
click at [367, 88] on p "385 Κριτικές!" at bounding box center [376, 88] width 20 height 5
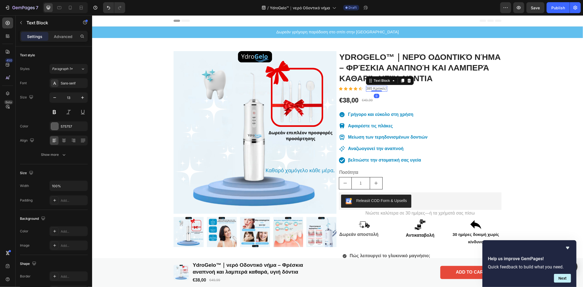
click at [366, 88] on p "385 Κριτικές!" at bounding box center [376, 88] width 20 height 5
click at [540, 90] on div "Δωρεάν γρήγορη παράδοση στο σπίτι στην [GEOGRAPHIC_DATA] Text Block Product Ima…" at bounding box center [337, 228] width 491 height 405
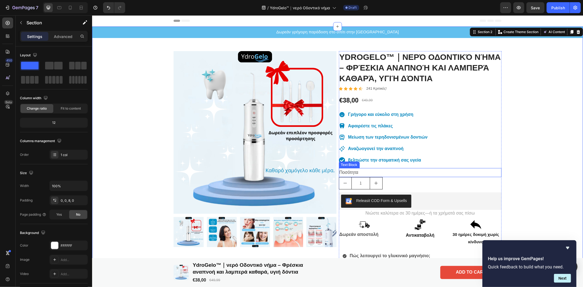
click at [371, 170] on p "Ποσότητα" at bounding box center [420, 172] width 162 height 8
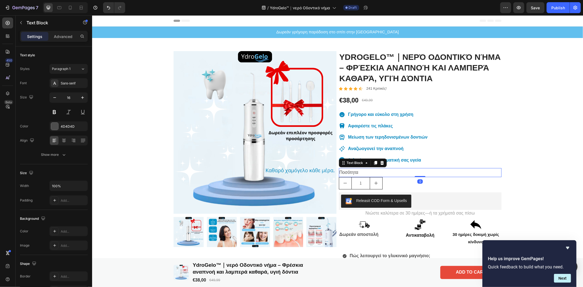
click at [359, 173] on p "Ποσότητα" at bounding box center [420, 172] width 162 height 8
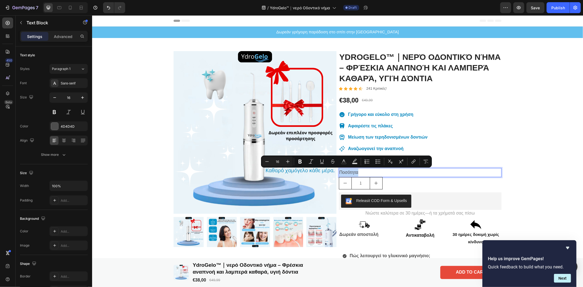
drag, startPoint x: 359, startPoint y: 173, endPoint x: 335, endPoint y: 171, distance: 23.5
click at [338, 171] on div "Ποσότητα" at bounding box center [419, 172] width 163 height 9
copy p "Ποσότητα"
click at [566, 110] on div "Δωρεάν γρήγορη παράδοση στο σπίτι στην [GEOGRAPHIC_DATA] Text Block Product Ima…" at bounding box center [337, 228] width 491 height 405
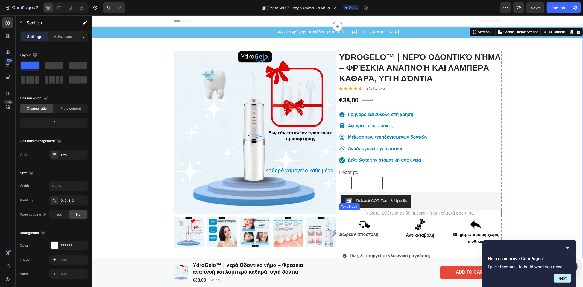
click at [367, 211] on p "Νιώστε καλύτερα σε 30 ημέρες—ή τα χρήματά σας πίσω" at bounding box center [420, 213] width 162 height 6
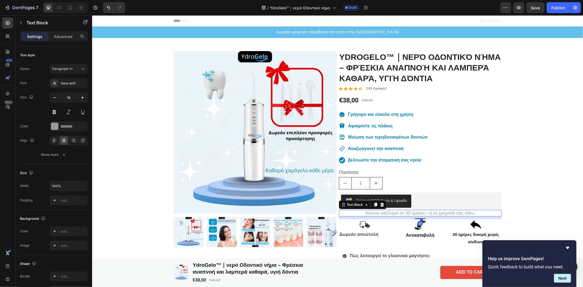
click at [367, 211] on p "Νιώστε καλύτερα σε 30 ημέρες—ή τα χρήματά σας πίσω" at bounding box center [420, 213] width 162 height 6
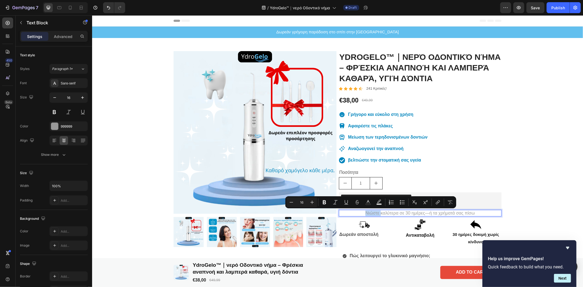
click at [362, 213] on p "Νιώστε καλύτερα σε 30 ημέρες—ή τα χρήματά σας πίσω" at bounding box center [420, 213] width 162 height 6
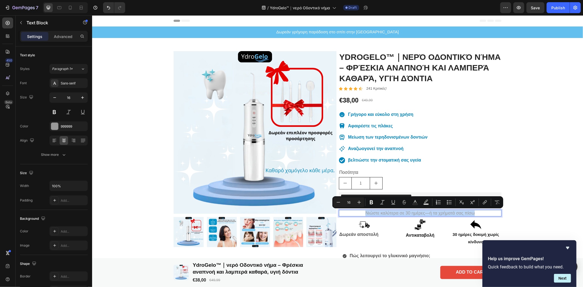
drag, startPoint x: 362, startPoint y: 213, endPoint x: 480, endPoint y: 213, distance: 118.0
click at [480, 213] on p "Νιώστε καλύτερα σε 30 ημέρες—ή τα χρήματά σας πίσω" at bounding box center [420, 213] width 162 height 6
copy p "Νιώστε καλύτερα σε 30 ημέρες—ή τα χρήματά σας πίσω"
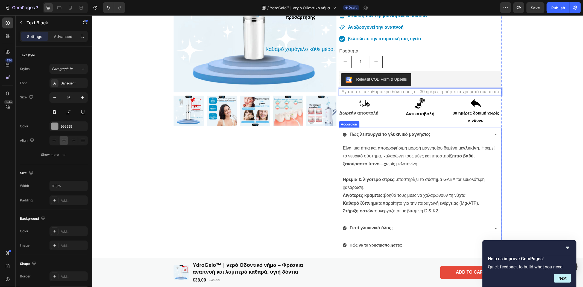
scroll to position [243, 0]
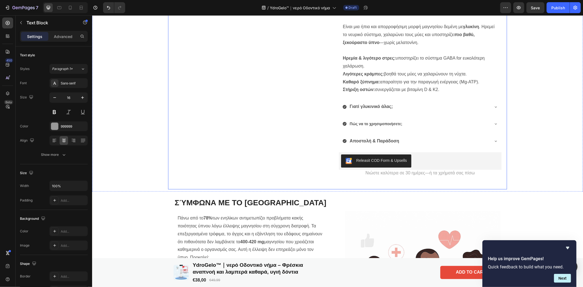
click at [447, 175] on p "Νιώστε καλύτερα σε 30 ημέρες—ή τα χρήματά σας πίσω" at bounding box center [420, 173] width 162 height 6
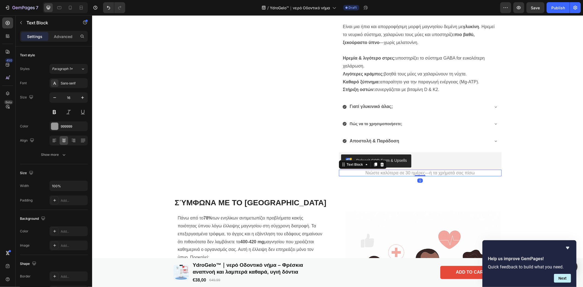
click at [474, 174] on p "Νιώστε καλύτερα σε 30 ημέρες—ή τα χρήματά σας πίσω" at bounding box center [420, 173] width 162 height 6
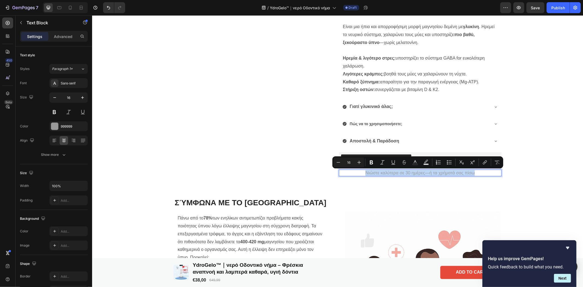
drag, startPoint x: 475, startPoint y: 172, endPoint x: 362, endPoint y: 171, distance: 113.4
click at [362, 171] on p "Νιώστε καλύτερα σε 30 ημέρες—ή τα χρήματά σας πίσω" at bounding box center [420, 173] width 162 height 6
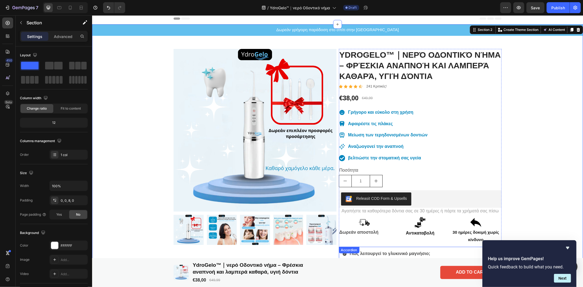
scroll to position [0, 0]
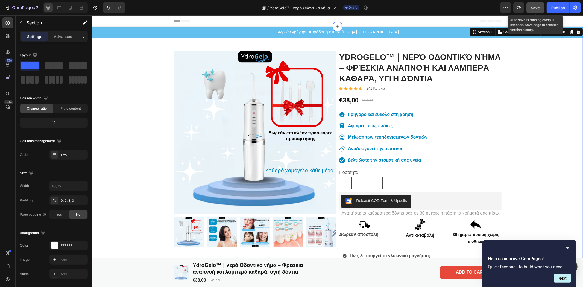
click at [532, 6] on button "Save" at bounding box center [535, 7] width 18 height 11
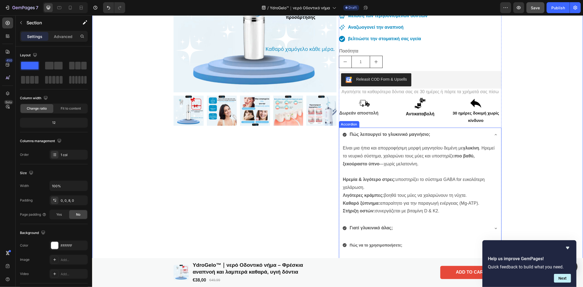
click at [424, 135] on strong "Πώς λειτουργεί το γλυκινικό μαγνήσιο;" at bounding box center [389, 134] width 81 height 5
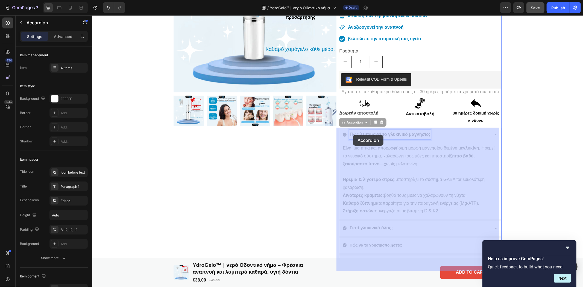
drag, startPoint x: 427, startPoint y: 135, endPoint x: 361, endPoint y: 135, distance: 66.1
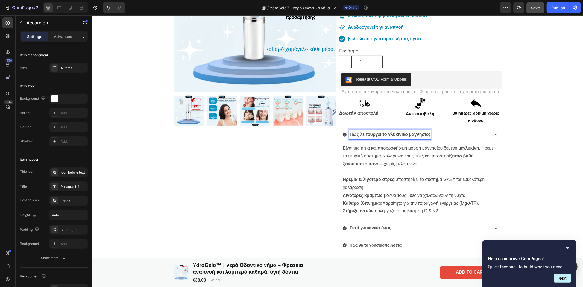
click at [351, 135] on strong "Πώς λειτουργεί το γλυκινικό μαγνήσιο;" at bounding box center [389, 134] width 81 height 5
click at [351, 134] on strong "Πώς λειτουργεί το γλυκινικό μαγνήσιο;" at bounding box center [389, 134] width 81 height 5
click at [349, 132] on strong "Πώς λειτουργεί το γλυκινικό μαγνήσιο;" at bounding box center [389, 134] width 81 height 5
click at [428, 136] on strong "Πώς λειτουργεί το γλυκινικό μαγνήσιο;" at bounding box center [389, 134] width 81 height 5
drag, startPoint x: 429, startPoint y: 134, endPoint x: 348, endPoint y: 137, distance: 80.6
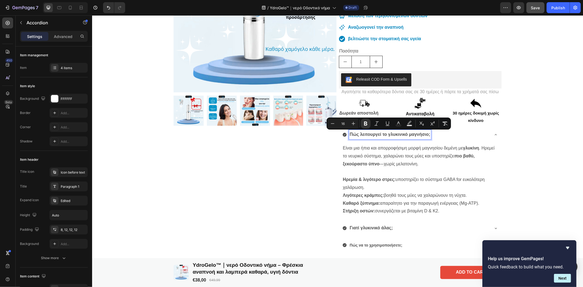
click at [348, 137] on div "Πώς λειτουργεί το γλυκινικό μαγνήσιο;" at bounding box center [389, 134] width 82 height 10
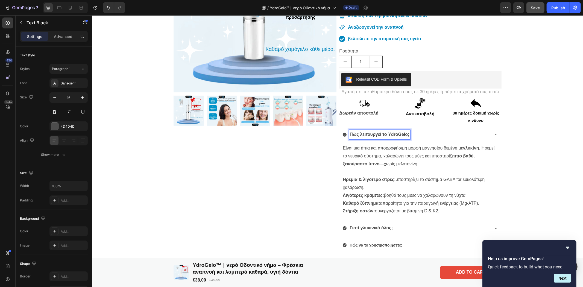
click at [398, 155] on p "Είναι μια ήπια και απορροφήσιμη μορφή μαγνησίου δεμένη με γλυκίνη . Ηρεμεί το ν…" at bounding box center [419, 155] width 155 height 23
drag, startPoint x: 439, startPoint y: 203, endPoint x: 439, endPoint y: 209, distance: 5.3
click at [439, 203] on p "Καθαρό ξύπνημα: απαραίτητο για την παραγωγή ενέργειας (Mg-ATP)." at bounding box center [419, 203] width 155 height 8
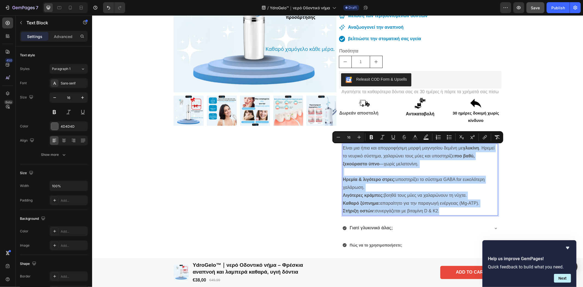
drag, startPoint x: 443, startPoint y: 210, endPoint x: 340, endPoint y: 149, distance: 119.5
click at [342, 149] on div "Είναι μια ήπια και απορροφήσιμη μορφή μαγνησίου δεμένη με γλυκίνη . Ηρεμεί το ν…" at bounding box center [420, 179] width 156 height 72
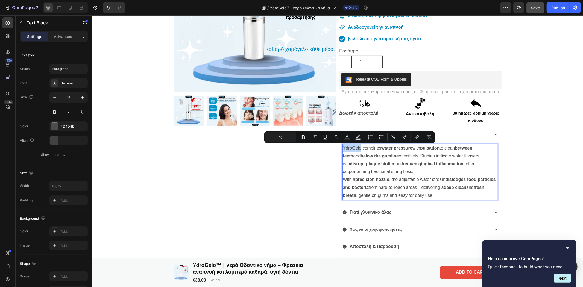
drag, startPoint x: 359, startPoint y: 147, endPoint x: 340, endPoint y: 145, distance: 18.5
click at [342, 145] on p "YdroGelo combines water pressure with pulsation to clean between teeth and belo…" at bounding box center [419, 171] width 155 height 55
click at [302, 138] on icon "Editor contextual toolbar" at bounding box center [303, 137] width 3 height 4
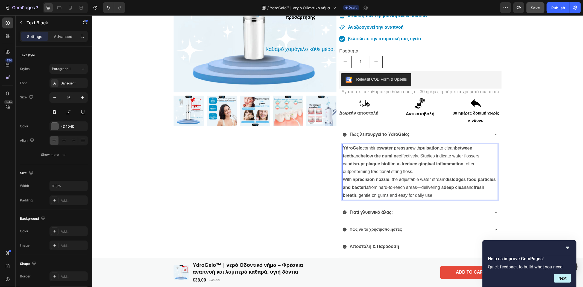
click at [447, 194] on p "YdroGelo combines water pressure with pulsation to clean between teeth and belo…" at bounding box center [419, 171] width 155 height 55
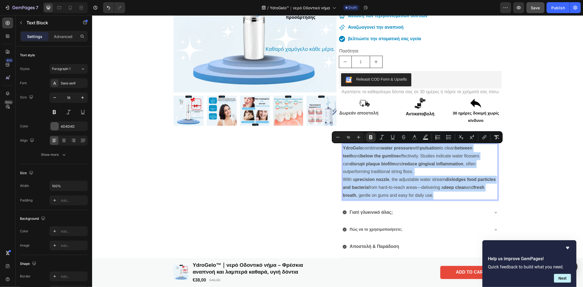
drag, startPoint x: 447, startPoint y: 194, endPoint x: 340, endPoint y: 146, distance: 117.9
click at [342, 146] on p "YdroGelo combines water pressure with pulsation to clean between teeth and belo…" at bounding box center [419, 171] width 155 height 55
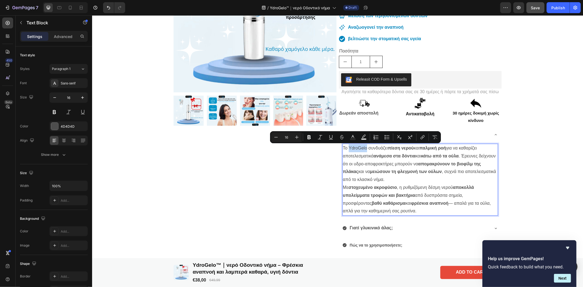
drag, startPoint x: 364, startPoint y: 148, endPoint x: 346, endPoint y: 149, distance: 18.0
click at [346, 149] on p "Το YdroGelo συνδυάζει πίεση νερού και παλμική ροή για να καθαρίζει αποτελεσματι…" at bounding box center [419, 179] width 155 height 71
click at [307, 137] on icon "Editor contextual toolbar" at bounding box center [308, 137] width 3 height 4
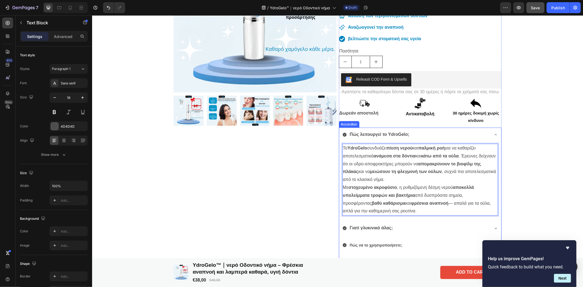
click at [493, 137] on div "Πώς λειτουργεί το YdroGelo;" at bounding box center [420, 134] width 162 height 15
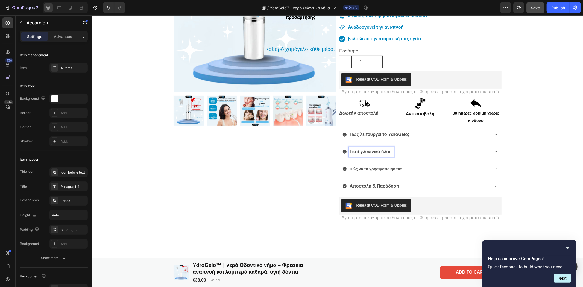
click at [389, 150] on strong "Γιατί γλυκινικό άλας;" at bounding box center [370, 151] width 43 height 5
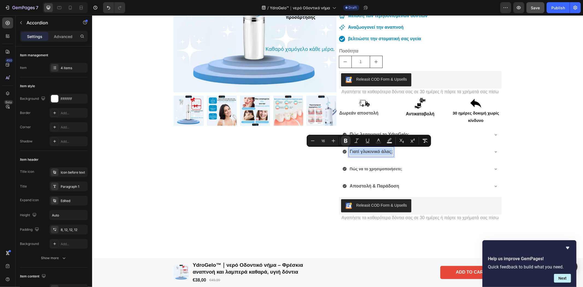
drag, startPoint x: 389, startPoint y: 151, endPoint x: 347, endPoint y: 150, distance: 41.8
click at [349, 150] on strong "Γιατί γλυκινικό άλας;" at bounding box center [370, 151] width 43 height 5
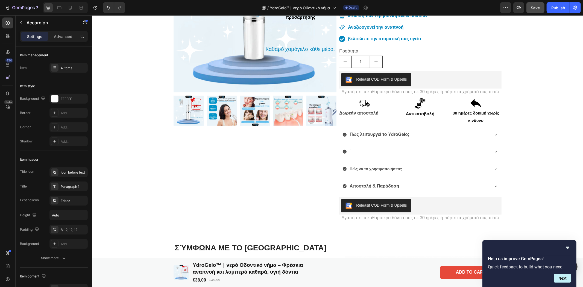
scroll to position [120, 0]
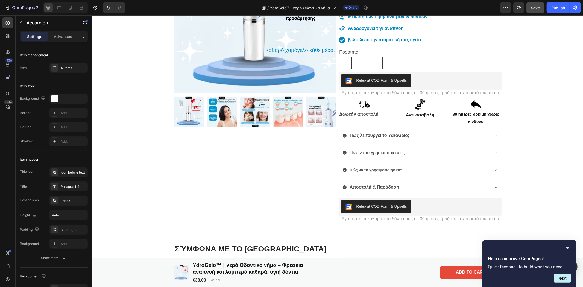
click at [433, 157] on div "Πώς να το χρησιμοποιήσετε;" at bounding box center [415, 153] width 147 height 10
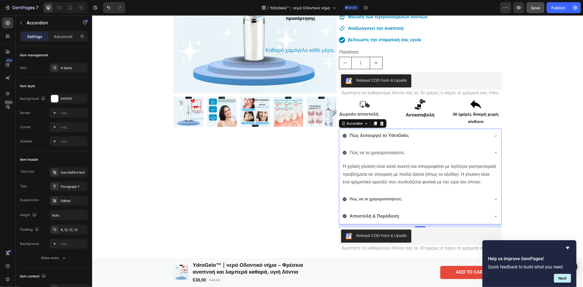
click at [386, 153] on p "Πώς να το χρησιμοποιήσετε;" at bounding box center [376, 153] width 55 height 8
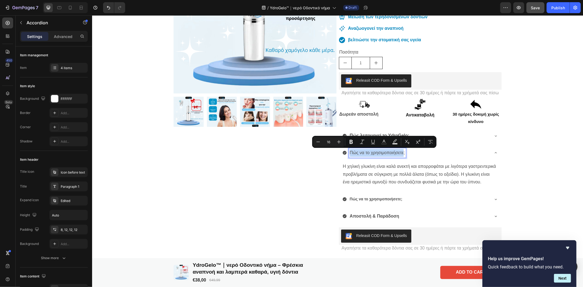
drag, startPoint x: 401, startPoint y: 152, endPoint x: 344, endPoint y: 155, distance: 56.3
click at [344, 155] on div "Πώς να το χρησιμοποιήσετε;" at bounding box center [415, 153] width 147 height 10
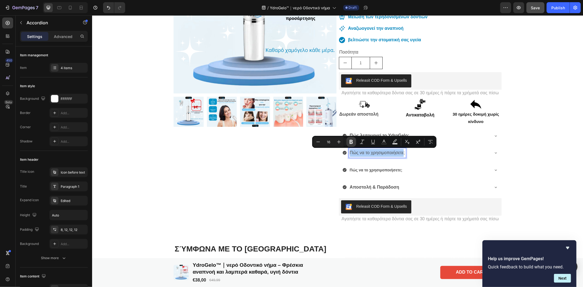
click at [352, 142] on icon "Editor contextual toolbar" at bounding box center [350, 142] width 3 height 4
click at [490, 154] on div "Πώς να το χρησιμοποιήσετε ;" at bounding box center [420, 153] width 162 height 15
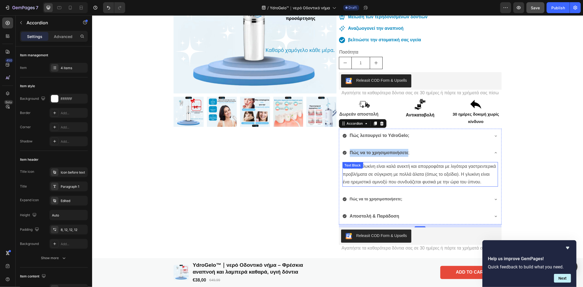
click at [473, 180] on p "Η χηλική γλυκίνη είναι καλά ανεκτή και απορροφάται με λιγότερα γαστρεντερικά πρ…" at bounding box center [419, 173] width 155 height 23
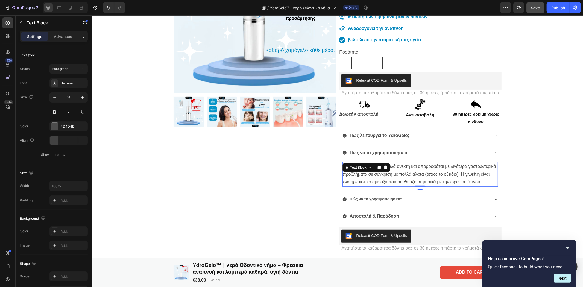
click at [480, 181] on p "Η χηλική γλυκίνη είναι καλά ανεκτή και απορροφάται με λιγότερα γαστρεντερικά πρ…" at bounding box center [419, 173] width 155 height 23
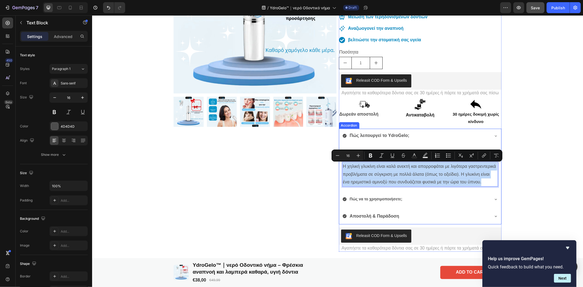
drag, startPoint x: 480, startPoint y: 181, endPoint x: 338, endPoint y: 164, distance: 143.9
click at [339, 164] on div "Η χηλική γλυκίνη είναι καλά ανεκτή και απορροφάται με λιγότερα γαστρεντερικά πρ…" at bounding box center [420, 175] width 162 height 29
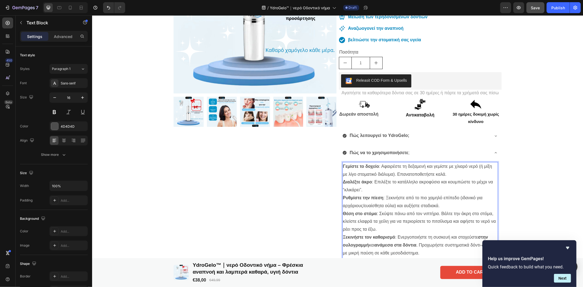
click at [342, 166] on div "Γεμίστε το δοχείο : Αφαιρέστε τη δεξαμενή και γεμίστε με χλιαρό νερό (ή μίξη με…" at bounding box center [420, 221] width 156 height 119
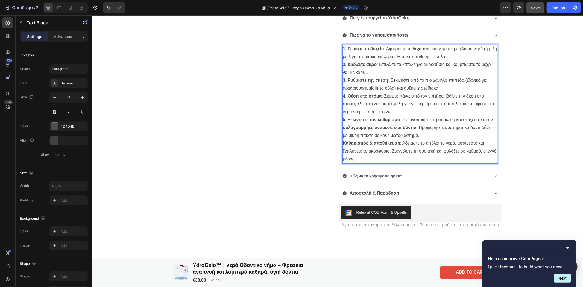
scroll to position [241, 0]
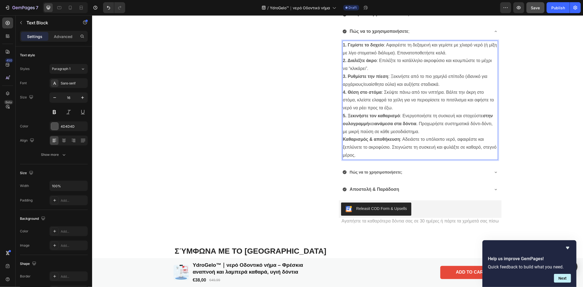
click at [342, 138] on div "1. Γεμίστε το δοχείο : Αφαιρέστε τη δεξαμενή και γεμίστε με χλιαρό νερό (ή μίξη…" at bounding box center [420, 99] width 156 height 119
click at [489, 30] on div "Πώς να το χρησιμοποιήσετε ;" at bounding box center [420, 31] width 162 height 15
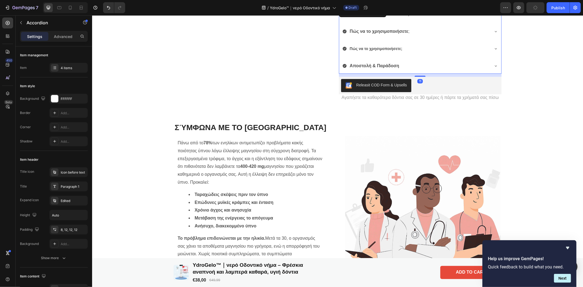
click at [493, 47] on icon at bounding box center [495, 48] width 4 height 4
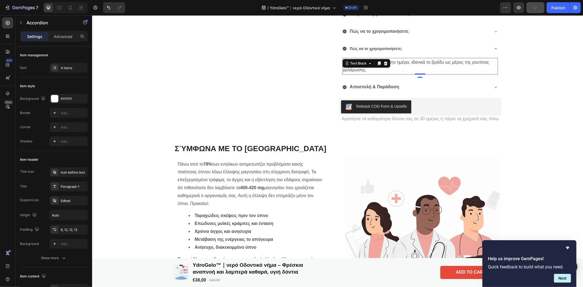
click at [365, 70] on p "Συνιστούμε 2 ζελεδάκια την ημέρα, ιδανικά το βράδυ ως μέρος της ρουτίνας χαλάρω…" at bounding box center [419, 66] width 155 height 16
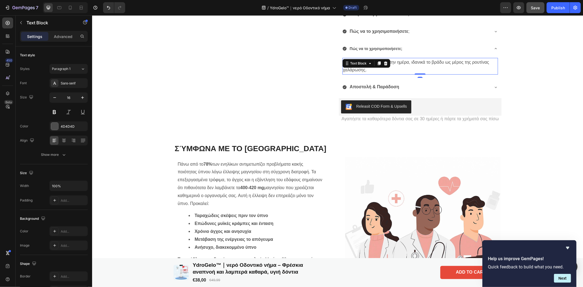
click at [367, 71] on p "Συνιστούμε 2 ζελεδάκια την ημέρα, ιδανικά το βράδυ ως μέρος της ρουτίνας χαλάρω…" at bounding box center [419, 66] width 155 height 16
drag, startPoint x: 367, startPoint y: 71, endPoint x: 341, endPoint y: 61, distance: 27.8
click at [342, 61] on p "Συνιστούμε 2 ζελεδάκια την ημέρα, ιδανικά το βράδυ ως μέρος της ρουτίνας χαλάρω…" at bounding box center [419, 66] width 155 height 16
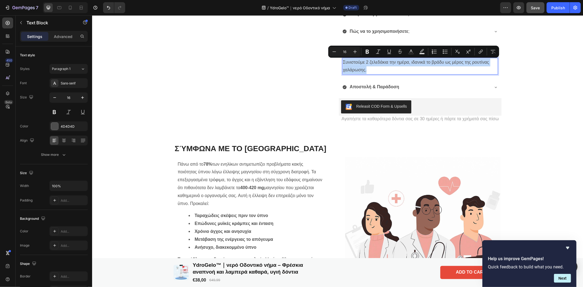
copy p "Συνιστούμε 2 ζελεδάκια την ημέρα, ιδανικά το βράδυ ως μέρος της ρουτίνας χαλάρω…"
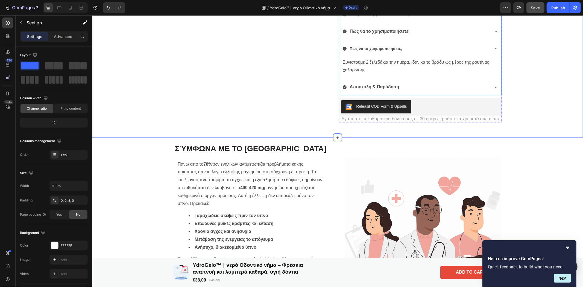
click at [407, 48] on div "Πώς να το χρησιμοποιήσετε;" at bounding box center [415, 49] width 147 height 10
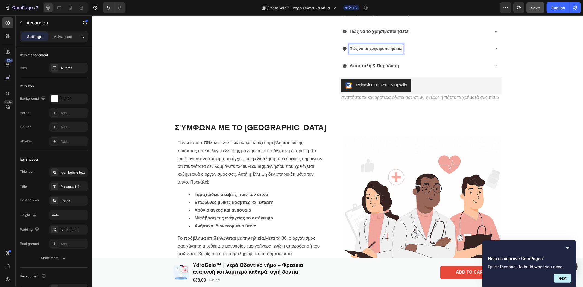
drag, startPoint x: 399, startPoint y: 48, endPoint x: 368, endPoint y: 48, distance: 30.9
click at [399, 48] on strong "Πώς να το χρησιμοποιήσετε;" at bounding box center [375, 48] width 52 height 4
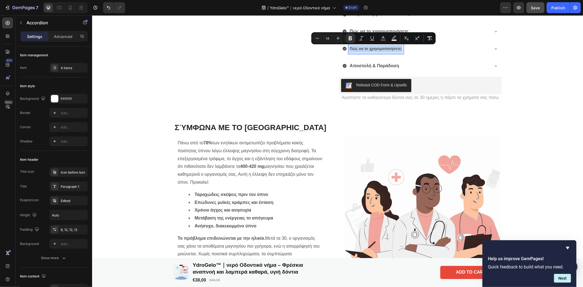
drag, startPoint x: 398, startPoint y: 48, endPoint x: 345, endPoint y: 46, distance: 53.8
click at [345, 46] on div "Πώς να το χρησιμοποιήσετε;" at bounding box center [415, 49] width 147 height 10
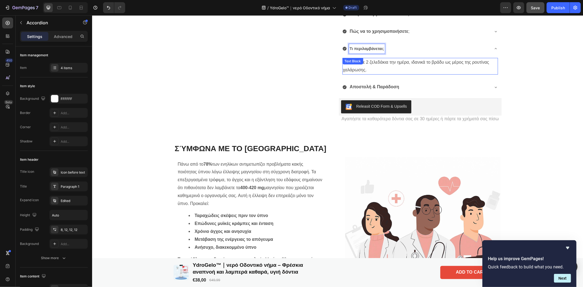
click at [373, 67] on div "Συνιστούμε 2 ζελεδάκια την ημέρα, ιδανικά το βράδυ ως μέρος της ρουτίνας χαλάρω…" at bounding box center [420, 66] width 156 height 17
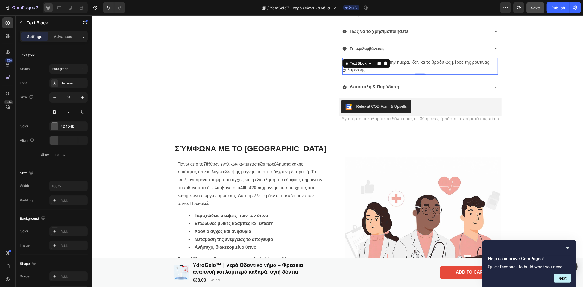
click at [380, 71] on p "Συνιστούμε 2 ζελεδάκια την ημέρα, ιδανικά το βράδυ ως μέρος της ρουτίνας χαλάρω…" at bounding box center [419, 66] width 155 height 16
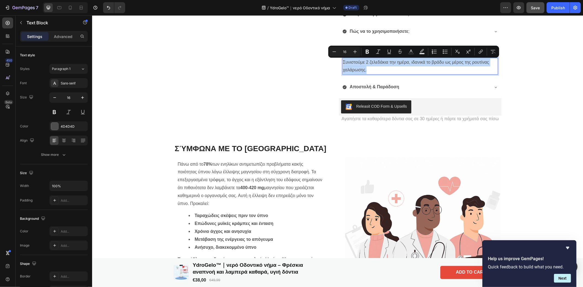
drag, startPoint x: 369, startPoint y: 70, endPoint x: 340, endPoint y: 61, distance: 29.9
click at [342, 61] on p "Συνιστούμε 2 ζελεδάκια την ημέρα, ιδανικά το βράδυ ως μέρος της ρουτίνας χαλάρω…" at bounding box center [419, 66] width 155 height 16
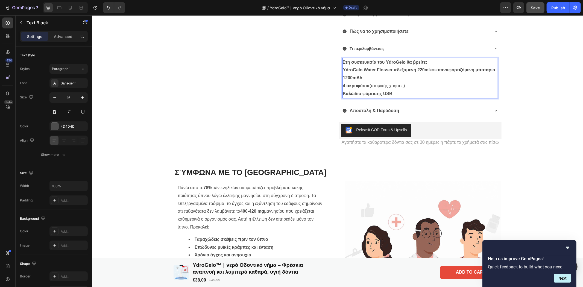
click at [428, 61] on p "Στη συσκευασία του YdroGelo θα βρείτε:" at bounding box center [419, 62] width 155 height 8
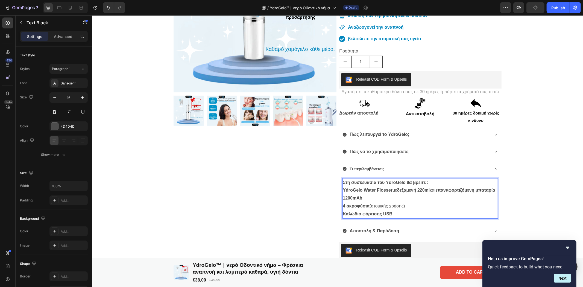
scroll to position [243, 0]
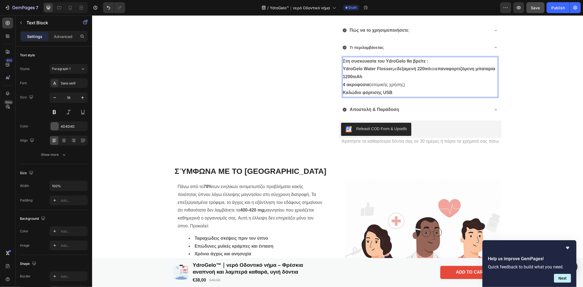
drag, startPoint x: 389, startPoint y: 68, endPoint x: 368, endPoint y: 67, distance: 21.0
click at [368, 67] on strong "YdroGelo Water Flosser" at bounding box center [367, 68] width 50 height 5
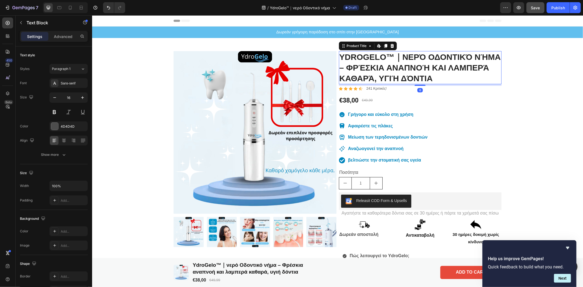
click at [412, 55] on h1 "YdroGelo™｜νερό Οδοντικό νήμα – Φρέσκια αναπνοή και λαμπερά καθαρά, υγιή δόντια" at bounding box center [419, 67] width 163 height 33
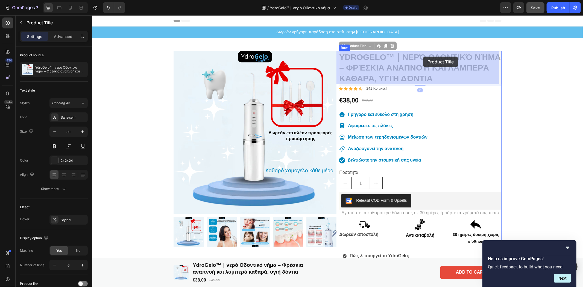
drag, startPoint x: 403, startPoint y: 56, endPoint x: 422, endPoint y: 56, distance: 19.4
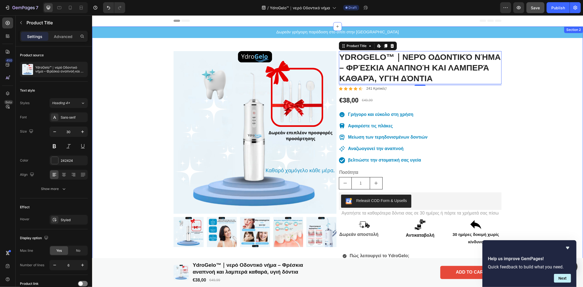
click at [532, 104] on div "Δωρεάν γρήγορη παράδοση στο σπίτι στην [GEOGRAPHIC_DATA] Text Block Product Ima…" at bounding box center [337, 213] width 491 height 374
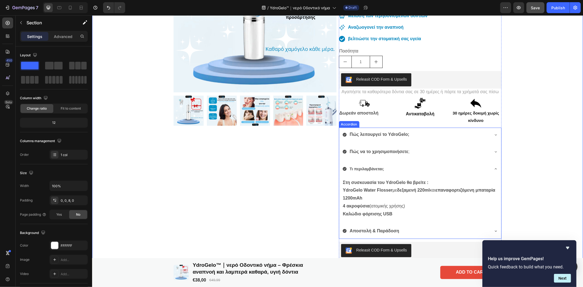
scroll to position [243, 0]
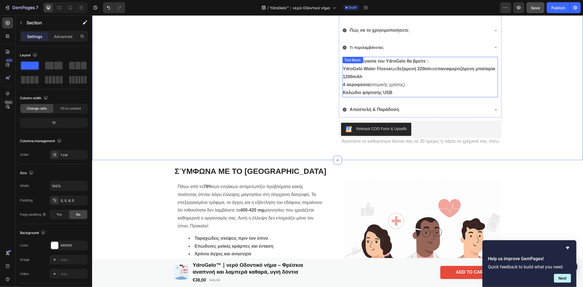
click at [372, 64] on p "Στη συσκευασία του YdroGelo θα βρείτε :" at bounding box center [419, 61] width 155 height 8
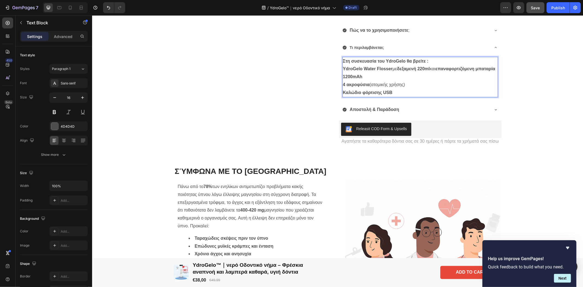
click at [387, 69] on strong "YdroGelo Water Flosser" at bounding box center [367, 68] width 50 height 5
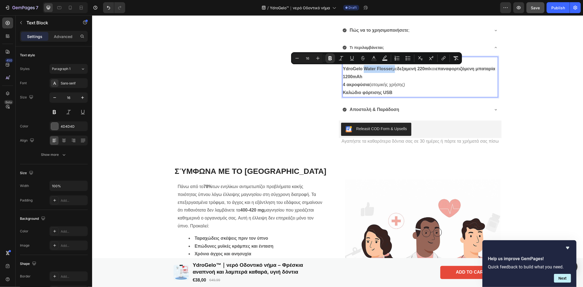
drag, startPoint x: 390, startPoint y: 67, endPoint x: 362, endPoint y: 69, distance: 28.5
click at [362, 69] on p "YdroGelo Water Flosser με δεξαμενή 220ml και επαναφορτιζόμενη μπαταρία 1200mAh" at bounding box center [419, 73] width 155 height 16
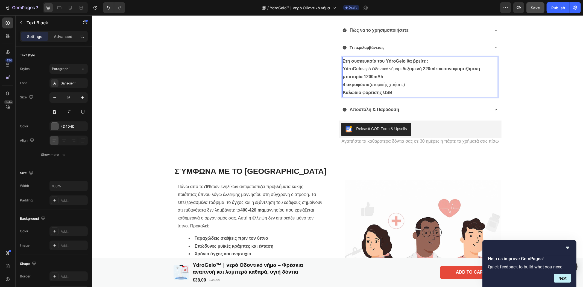
click at [450, 83] on p "4 ακροφύσια (ατομικής χρήσης)" at bounding box center [419, 85] width 155 height 8
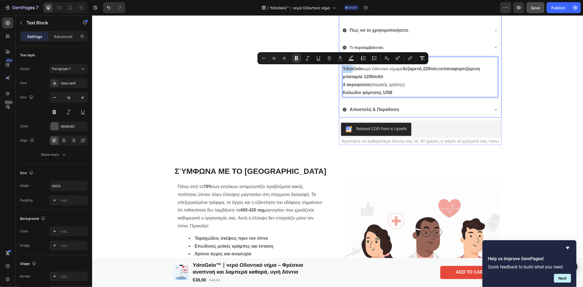
drag, startPoint x: 345, startPoint y: 67, endPoint x: 339, endPoint y: 69, distance: 6.7
click at [339, 69] on div "Στη συσκευασία του YdroGelo θα βρείτε : YdroGelo νερό Οδοντικό νήμα με δεξαμενή…" at bounding box center [420, 77] width 162 height 45
click at [374, 58] on icon "Editor contextual toolbar" at bounding box center [374, 58] width 3 height 0
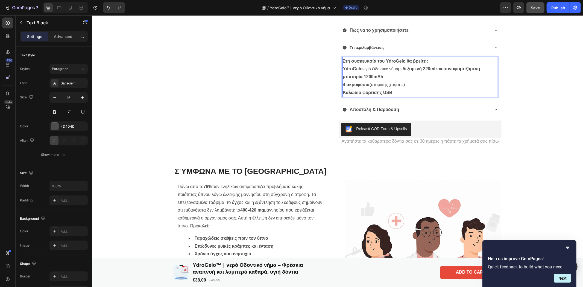
click at [342, 91] on div "Στη συσκευασία του YdroGelo θα βρείτε : YdroGelo νερό Οδοντικό νήμα με δεξαμενή…" at bounding box center [420, 77] width 156 height 40
click at [489, 44] on div "Τι περιλαμβάνεται;" at bounding box center [420, 47] width 162 height 15
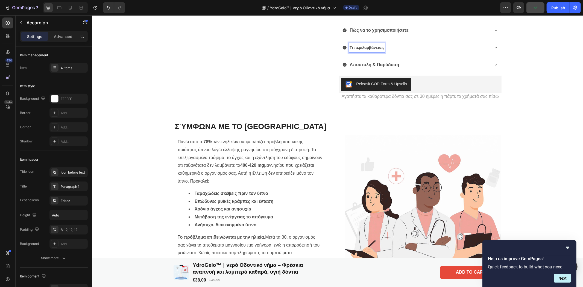
click at [378, 30] on strong "Πώς να το χρησιμοποιήσετε" at bounding box center [378, 30] width 58 height 5
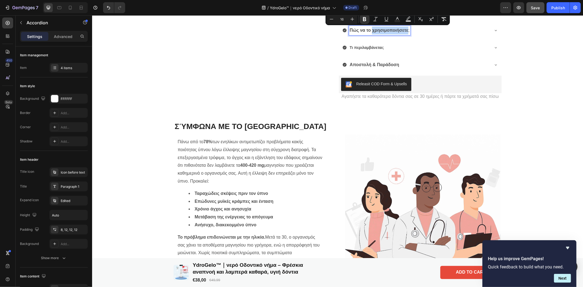
type input "14"
click at [369, 49] on strong "Τι περιλαμβάνεται;" at bounding box center [366, 47] width 34 height 4
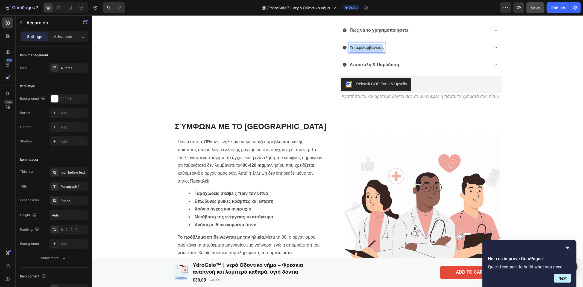
drag, startPoint x: 380, startPoint y: 46, endPoint x: 344, endPoint y: 51, distance: 36.6
click at [344, 51] on div "Τι περιλαμβάνεται;" at bounding box center [415, 48] width 147 height 10
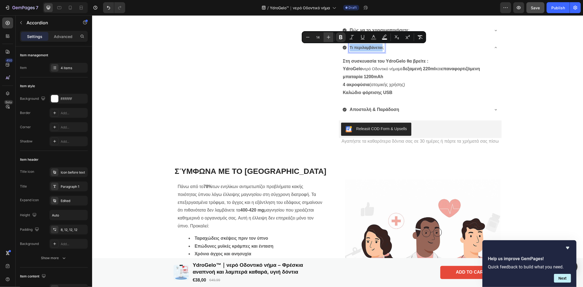
click at [327, 35] on icon "Editor contextual toolbar" at bounding box center [328, 36] width 5 height 5
type input "16"
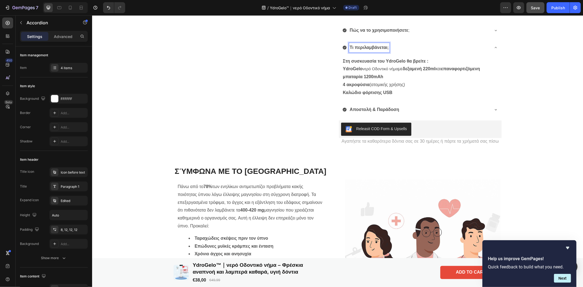
click at [385, 48] on p "Τι περιλαμβάνεται ;" at bounding box center [368, 47] width 39 height 8
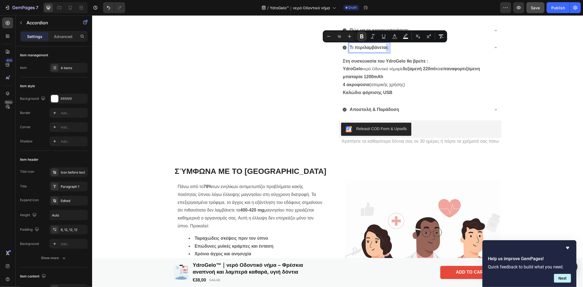
drag, startPoint x: 386, startPoint y: 47, endPoint x: 382, endPoint y: 48, distance: 3.9
click at [382, 48] on div "Τι περιλαμβάνεται ;" at bounding box center [368, 48] width 41 height 10
click at [365, 73] on p "YdroGelo νερό Οδοντικό νήμα με δεξαμενή 220ml και επαναφορτιζόμενη μπαταρία 120…" at bounding box center [419, 73] width 155 height 16
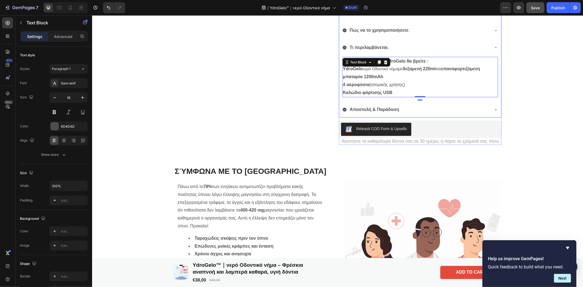
click at [490, 44] on div "Τι περιλαμβάνεται ;" at bounding box center [420, 47] width 162 height 15
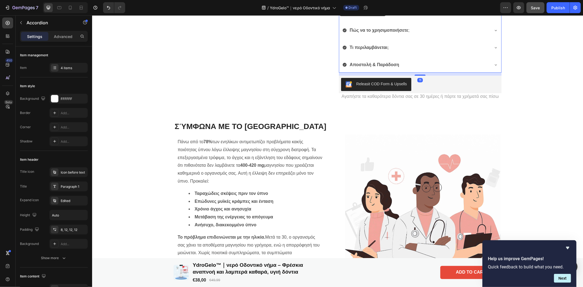
scroll to position [121, 0]
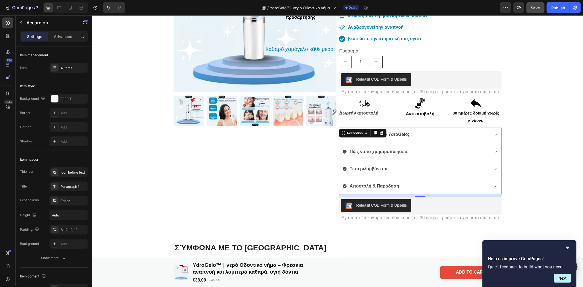
click at [398, 167] on div "Τι περιλαμβάνεται ;" at bounding box center [415, 169] width 147 height 10
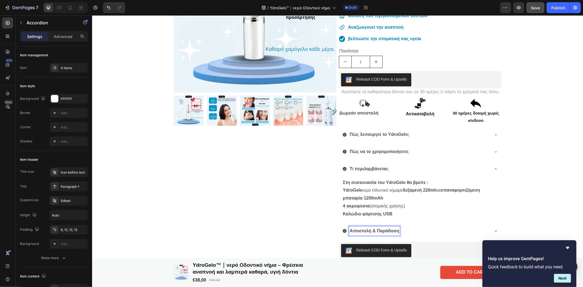
scroll to position [243, 0]
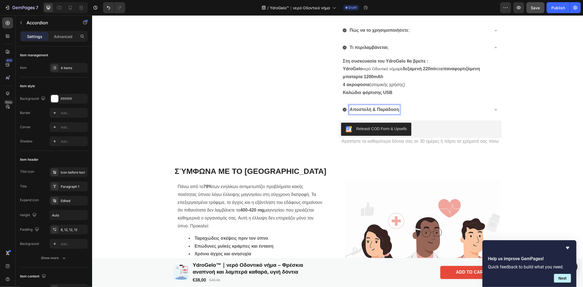
click at [493, 111] on icon at bounding box center [495, 109] width 4 height 4
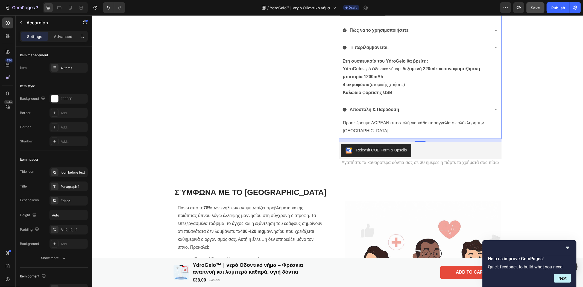
click at [389, 110] on strong "Αποστολή & Παράδοση" at bounding box center [373, 109] width 49 height 5
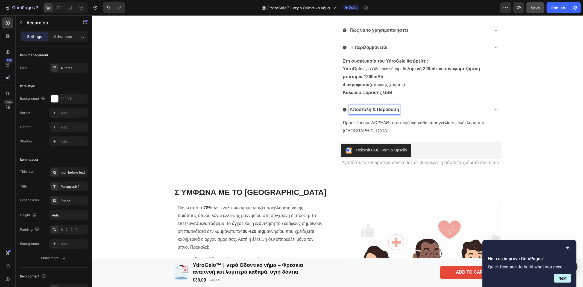
click at [389, 110] on strong "Αποστολή & Παράδοση" at bounding box center [373, 109] width 49 height 5
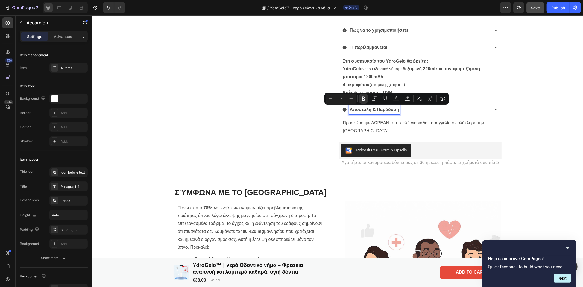
click at [394, 110] on strong "Αποστολή & Παράδοση" at bounding box center [373, 109] width 49 height 5
drag, startPoint x: 394, startPoint y: 110, endPoint x: 347, endPoint y: 114, distance: 47.9
click at [348, 114] on div "Αποστολή & Παράδοση" at bounding box center [373, 110] width 51 height 10
click at [367, 133] on p "Προσφέρουμε ΔΩΡΕΑΝ αποστολή για κάθε παραγγελία σε ολόκληρη την [GEOGRAPHIC_DAT…" at bounding box center [419, 127] width 155 height 16
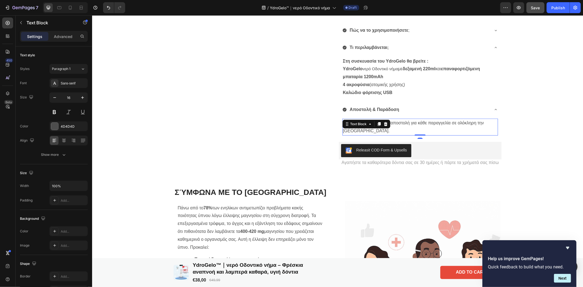
click at [364, 131] on p "Προσφέρουμε ΔΩΡΕΑΝ αποστολή για κάθε παραγγελία σε ολόκληρη την [GEOGRAPHIC_DAT…" at bounding box center [419, 127] width 155 height 16
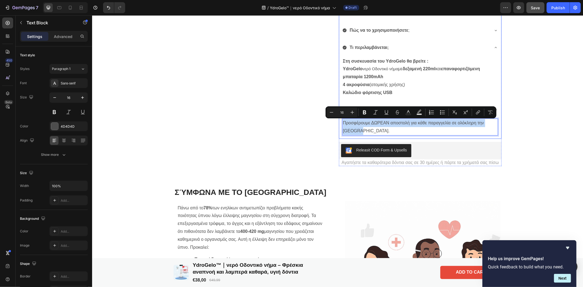
drag, startPoint x: 361, startPoint y: 131, endPoint x: 338, endPoint y: 125, distance: 23.6
click at [339, 125] on div "Προσφέρουμε ΔΩΡΕΑΝ αποστολή για κάθε παραγγελία σε ολόκληρη την [GEOGRAPHIC_DAT…" at bounding box center [420, 127] width 162 height 21
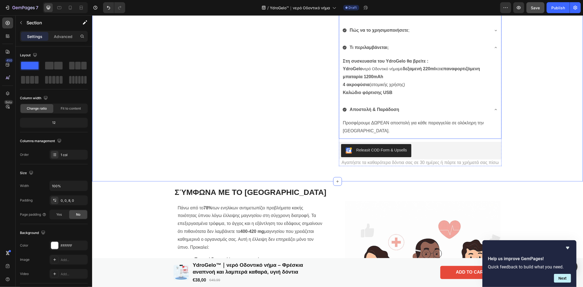
click at [493, 110] on icon at bounding box center [495, 109] width 4 height 4
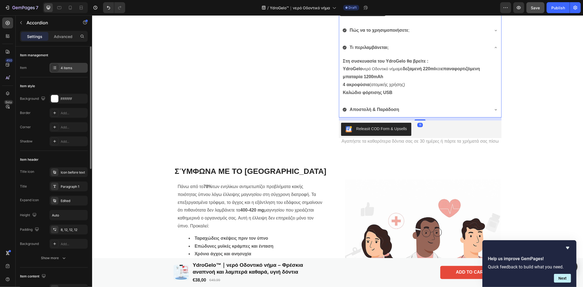
click at [53, 70] on div at bounding box center [55, 68] width 8 height 8
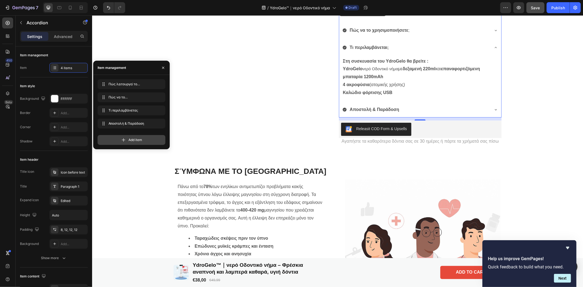
click at [119, 139] on div "Add item" at bounding box center [132, 140] width 68 height 10
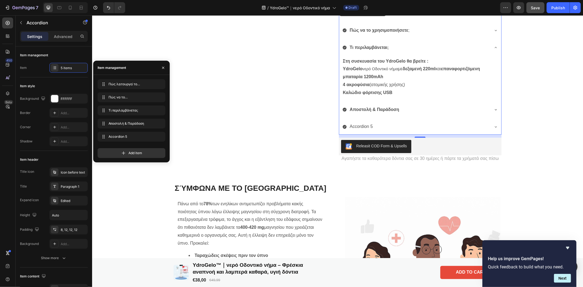
click at [366, 126] on div "Accordion 5" at bounding box center [360, 127] width 25 height 10
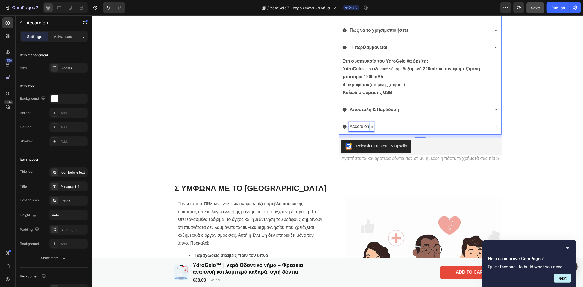
click at [366, 126] on p "Accordion 5" at bounding box center [360, 126] width 23 height 8
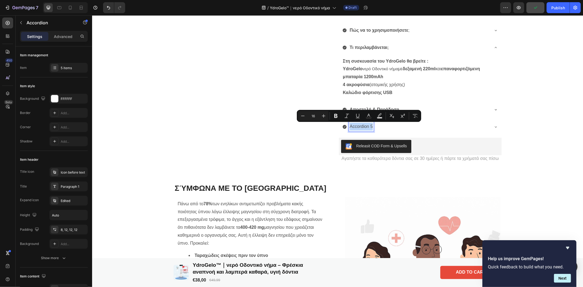
drag, startPoint x: 370, startPoint y: 126, endPoint x: 347, endPoint y: 126, distance: 22.4
click at [349, 126] on p "Accordion 5" at bounding box center [360, 126] width 23 height 8
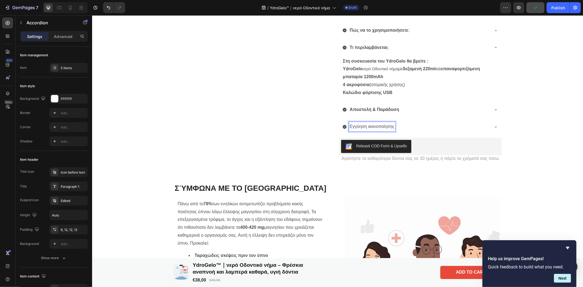
click at [349, 126] on p "Εγγύηση ικανοποίησης" at bounding box center [371, 126] width 45 height 8
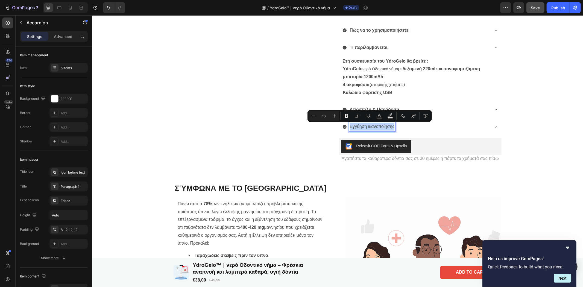
drag, startPoint x: 347, startPoint y: 126, endPoint x: 391, endPoint y: 126, distance: 43.7
click at [391, 126] on p "Εγγύηση ικανοποίησης" at bounding box center [371, 126] width 45 height 8
click at [347, 114] on icon "Editor contextual toolbar" at bounding box center [346, 116] width 3 height 4
click at [488, 126] on div "Εγγύηση ικανοποίησης" at bounding box center [420, 126] width 162 height 15
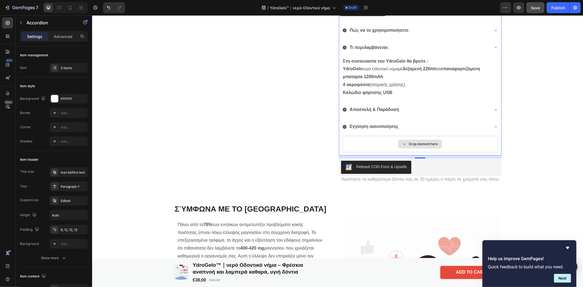
click at [381, 144] on div "Drop element here" at bounding box center [420, 143] width 156 height 16
click at [408, 143] on div "Drop element here" at bounding box center [422, 143] width 29 height 4
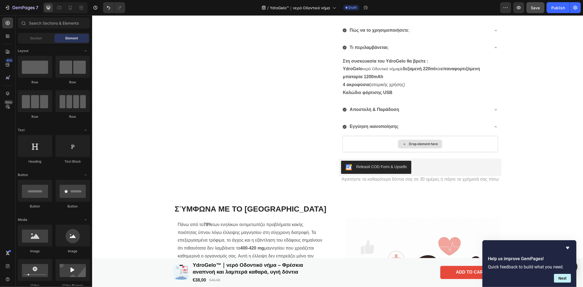
click at [408, 143] on div "Drop element here" at bounding box center [422, 143] width 29 height 4
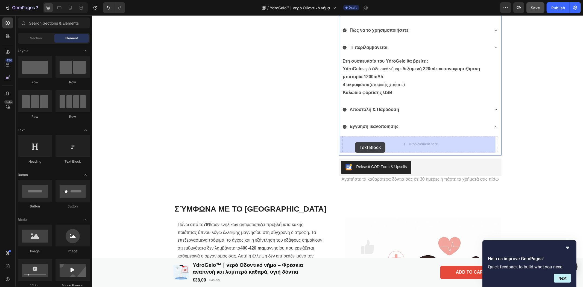
drag, startPoint x: 167, startPoint y: 169, endPoint x: 355, endPoint y: 142, distance: 189.0
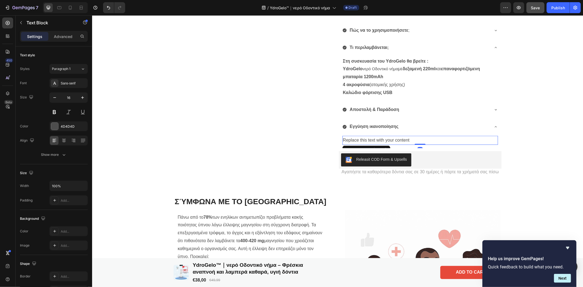
click at [413, 138] on div "Replace this text with your content" at bounding box center [420, 139] width 156 height 9
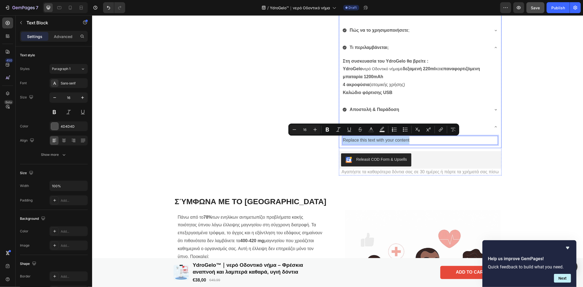
drag, startPoint x: 409, startPoint y: 138, endPoint x: 337, endPoint y: 140, distance: 72.7
click at [339, 140] on div "Replace this text with your content Text Block 0" at bounding box center [420, 140] width 162 height 13
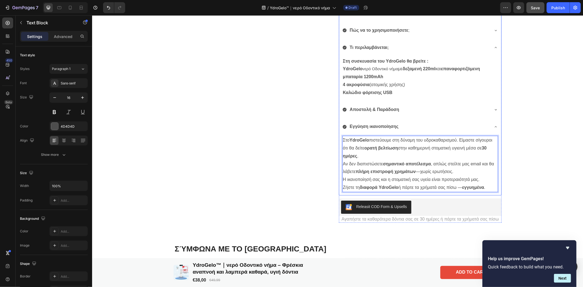
click at [394, 109] on strong "Αποστολή & Παράδοση" at bounding box center [373, 109] width 49 height 5
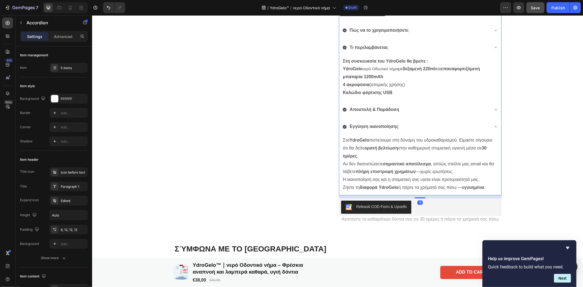
click at [493, 110] on icon at bounding box center [495, 109] width 4 height 4
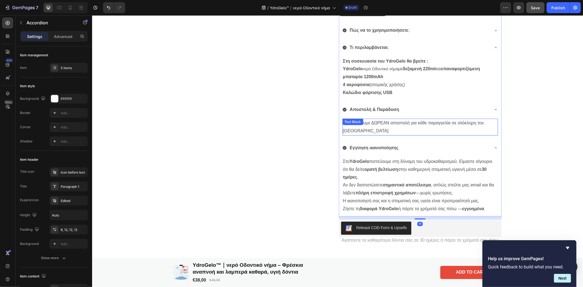
click at [370, 127] on p "Προσφέρουμε ΔΩΡΕΑΝ αποστολή για κάθε παραγγελία σε ολόκληρη την [GEOGRAPHIC_DAT…" at bounding box center [419, 127] width 155 height 16
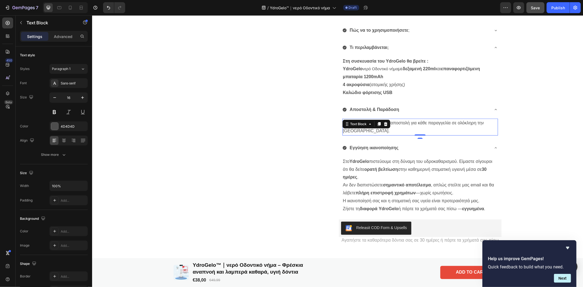
click at [370, 127] on div "Text Block" at bounding box center [366, 123] width 48 height 9
click at [406, 124] on p "Προσφέρουμε ΔΩΡΕΑΝ αποστολή για κάθε παραγγελία σε ολόκληρη την [GEOGRAPHIC_DAT…" at bounding box center [419, 127] width 155 height 16
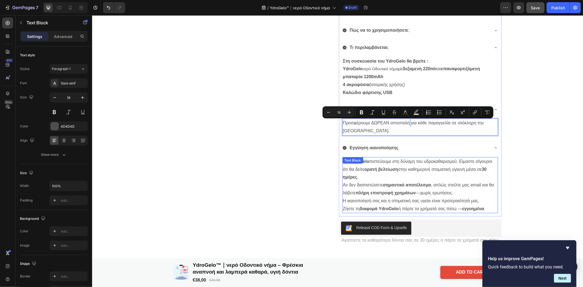
click at [375, 183] on p "Στο YdroGelo πιστεύουμε στη δύναμη του υδροκαθαρισμού. Είμαστε σίγουροι ότι θα …" at bounding box center [419, 176] width 155 height 39
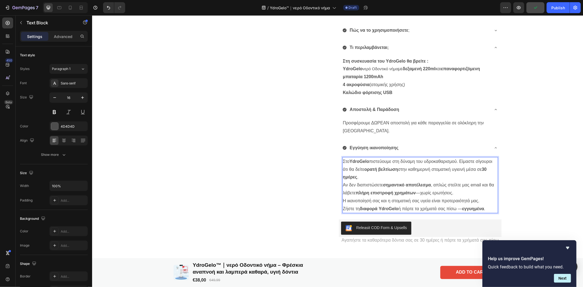
click at [370, 185] on p "Στο YdroGelo πιστεύουμε στη δύναμη του υδροκαθαρισμού. Είμαστε σίγουροι ότι θα …" at bounding box center [419, 176] width 155 height 39
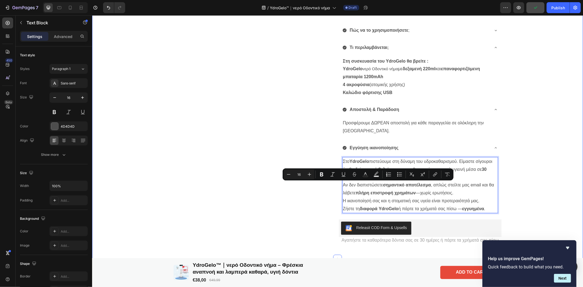
click at [557, 158] on div "Δωρεάν γρήγορη παράδοση στο σπίτι στην [GEOGRAPHIC_DATA] Text Block Product Ima…" at bounding box center [337, 20] width 491 height 473
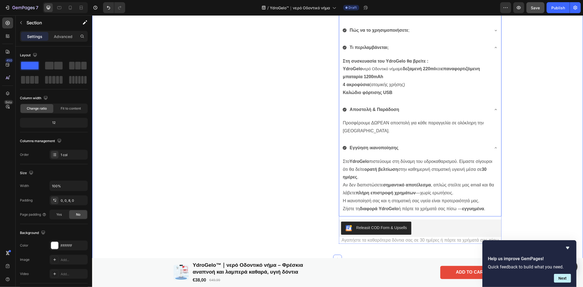
click at [493, 147] on icon at bounding box center [495, 147] width 4 height 4
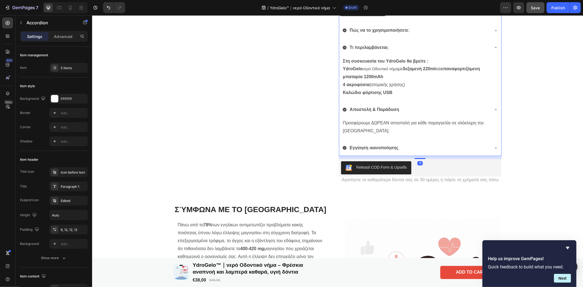
click at [493, 110] on icon at bounding box center [495, 109] width 4 height 4
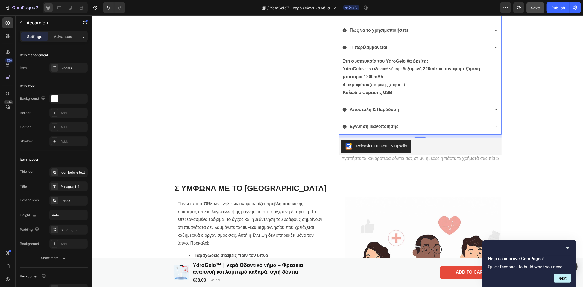
click at [493, 48] on icon at bounding box center [495, 47] width 4 height 4
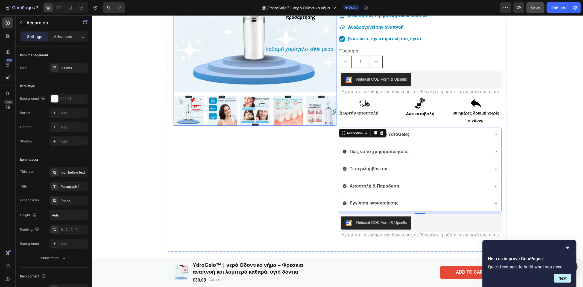
scroll to position [0, 0]
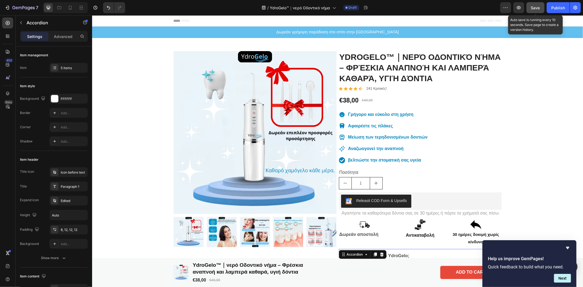
click at [535, 9] on span "Save" at bounding box center [535, 7] width 9 height 5
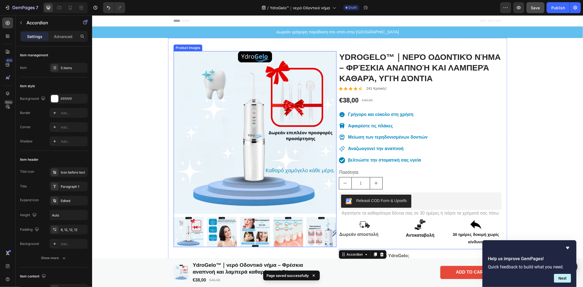
click at [212, 236] on img at bounding box center [221, 232] width 30 height 30
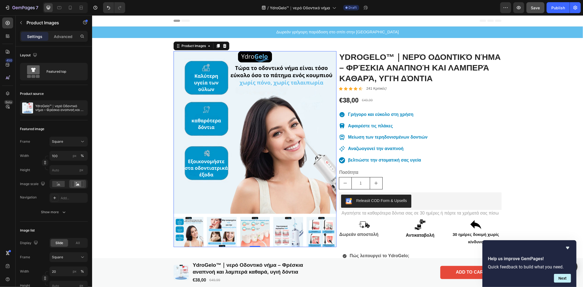
click at [252, 235] on img at bounding box center [255, 232] width 30 height 30
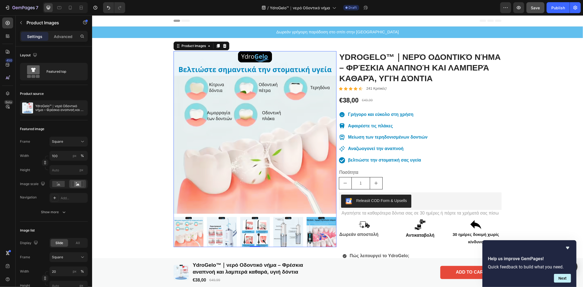
click at [288, 233] on img at bounding box center [288, 232] width 30 height 30
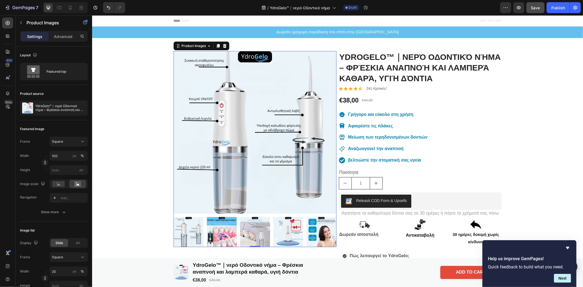
click at [315, 235] on img at bounding box center [321, 232] width 30 height 30
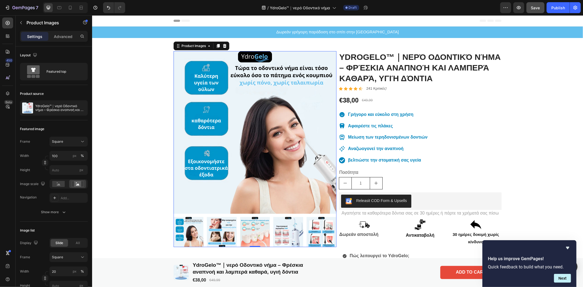
click at [318, 236] on img at bounding box center [321, 232] width 30 height 30
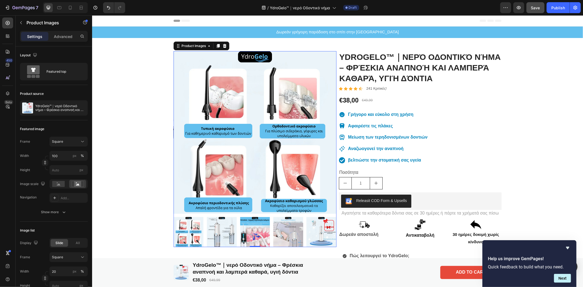
click at [321, 237] on img at bounding box center [321, 232] width 30 height 30
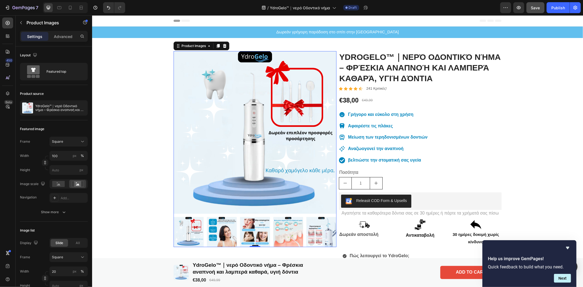
click at [318, 234] on img at bounding box center [321, 232] width 30 height 30
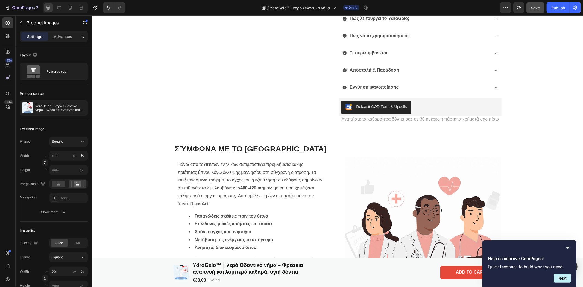
scroll to position [243, 0]
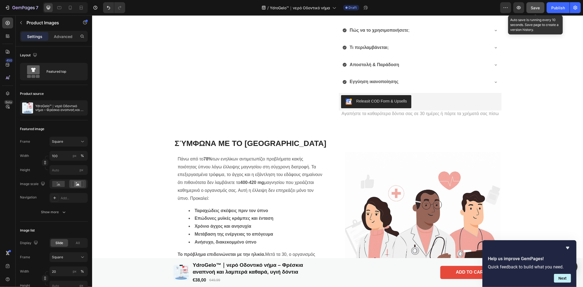
click at [534, 7] on span "Save" at bounding box center [535, 7] width 9 height 5
